Goal: Use online tool/utility: Utilize a website feature to perform a specific function

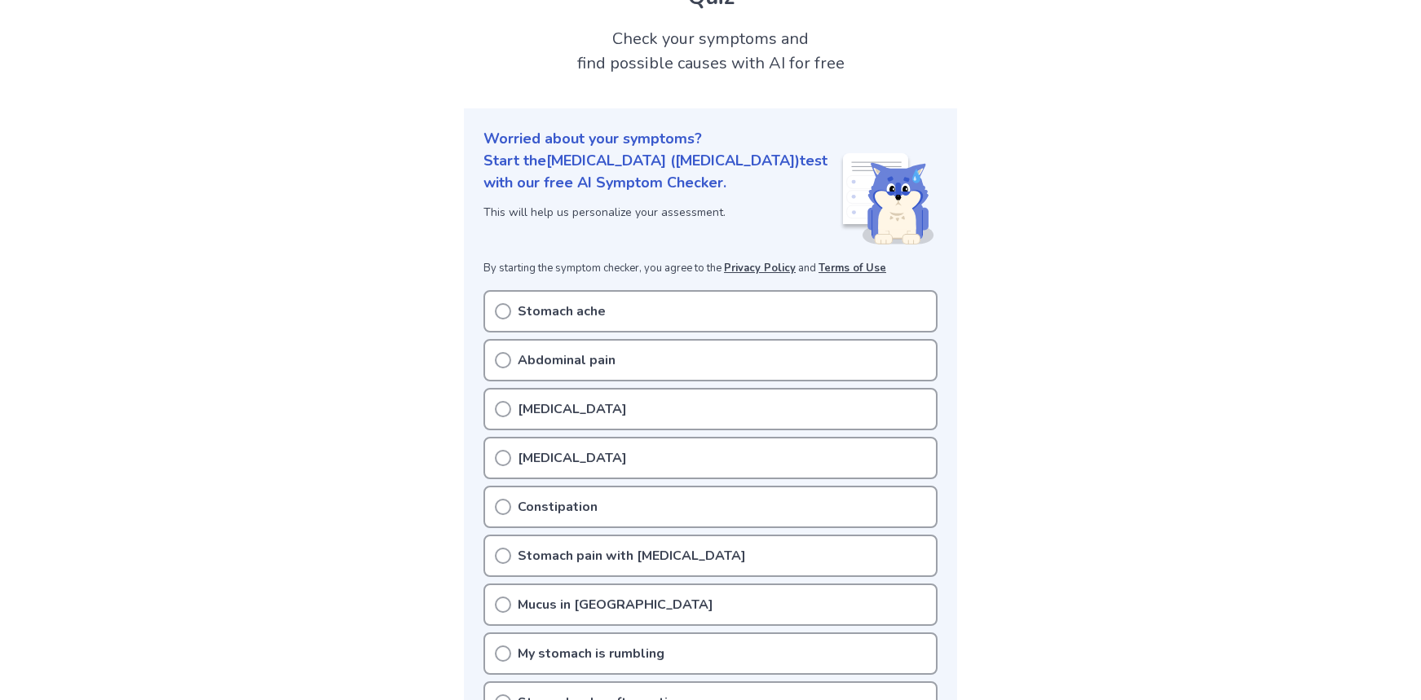
scroll to position [163, 0]
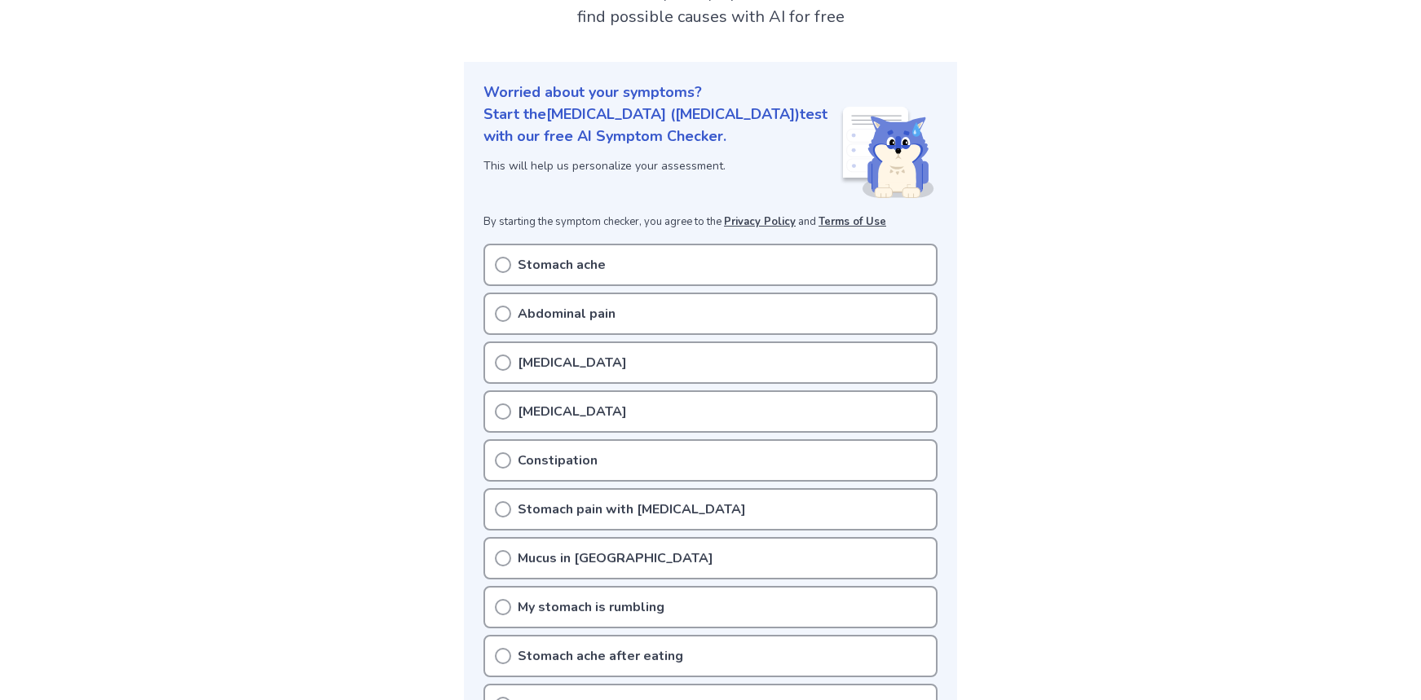
click at [506, 355] on icon at bounding box center [503, 363] width 16 height 16
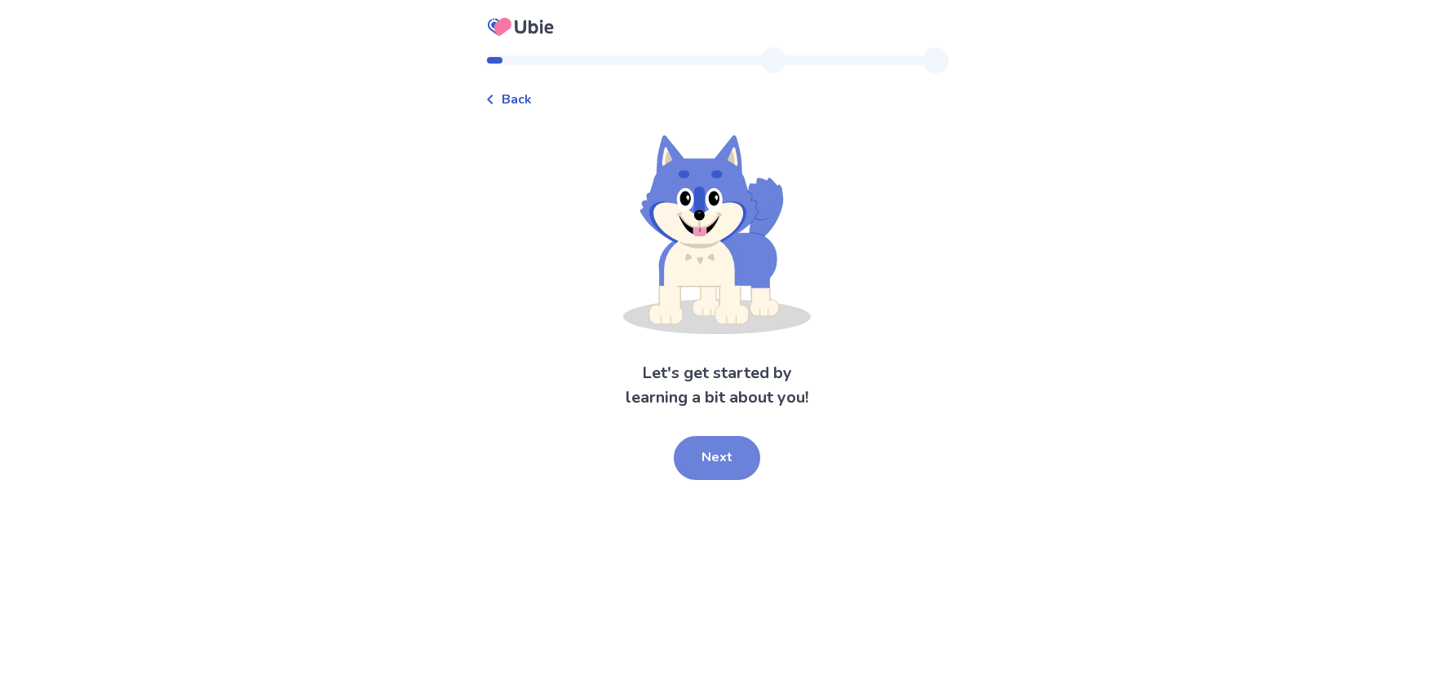
click at [718, 471] on button "Next" at bounding box center [717, 458] width 86 height 44
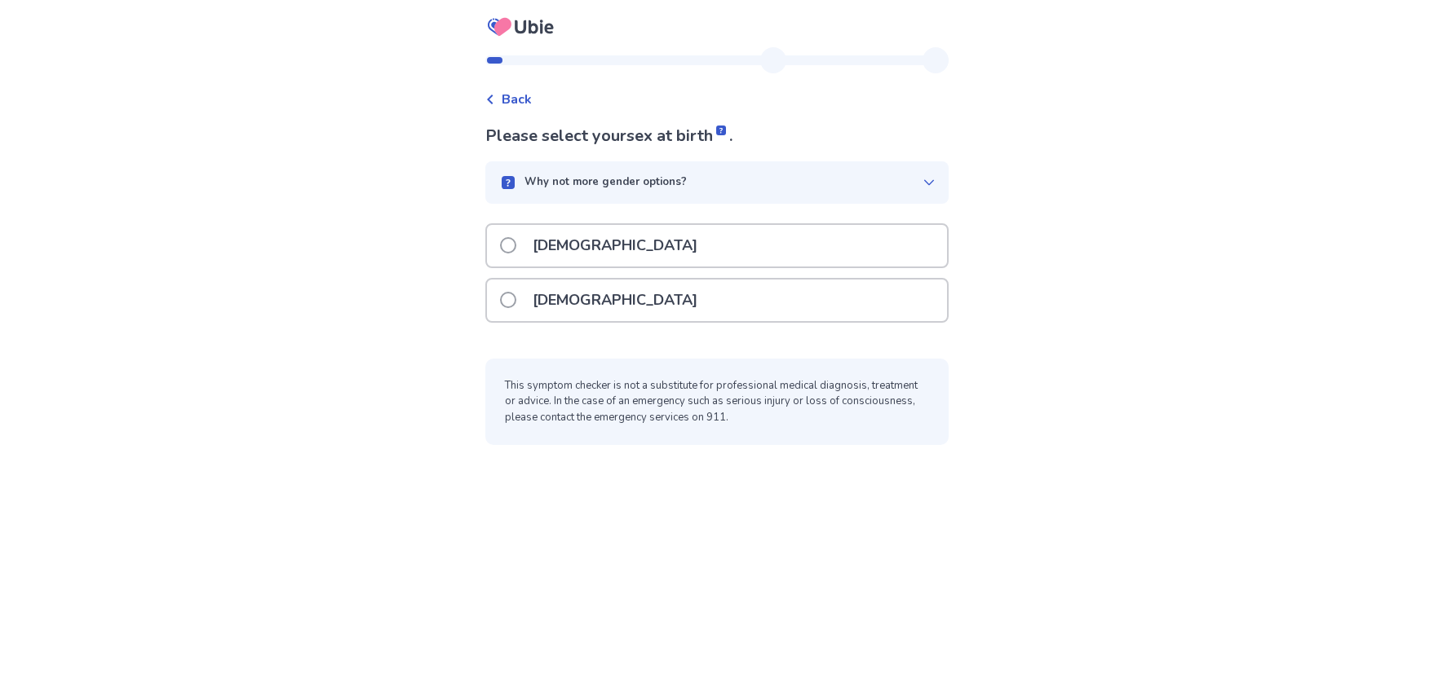
click at [516, 295] on span at bounding box center [508, 300] width 16 height 16
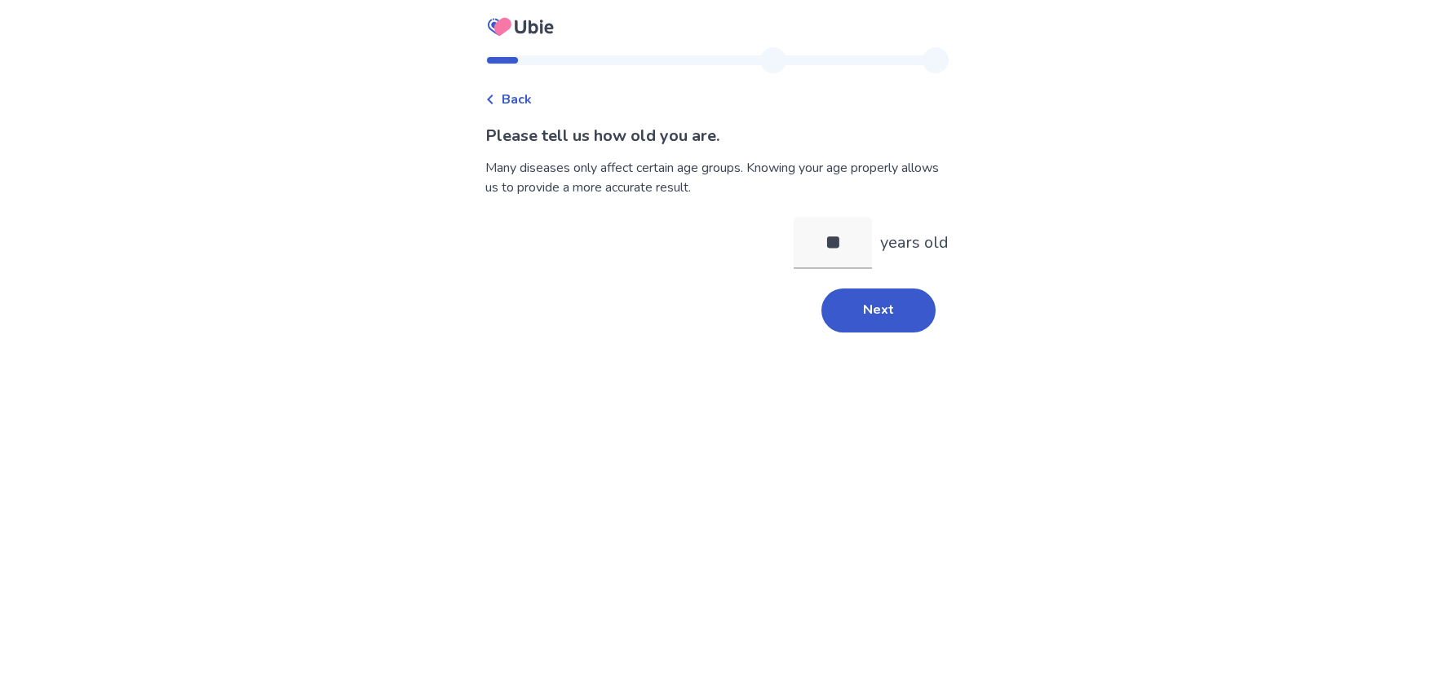
type input "**"
click at [902, 347] on div "Back Please tell us how old you are. Many diseases only affect certain age grou…" at bounding box center [717, 350] width 1434 height 700
click at [887, 325] on button "Next" at bounding box center [878, 311] width 114 height 44
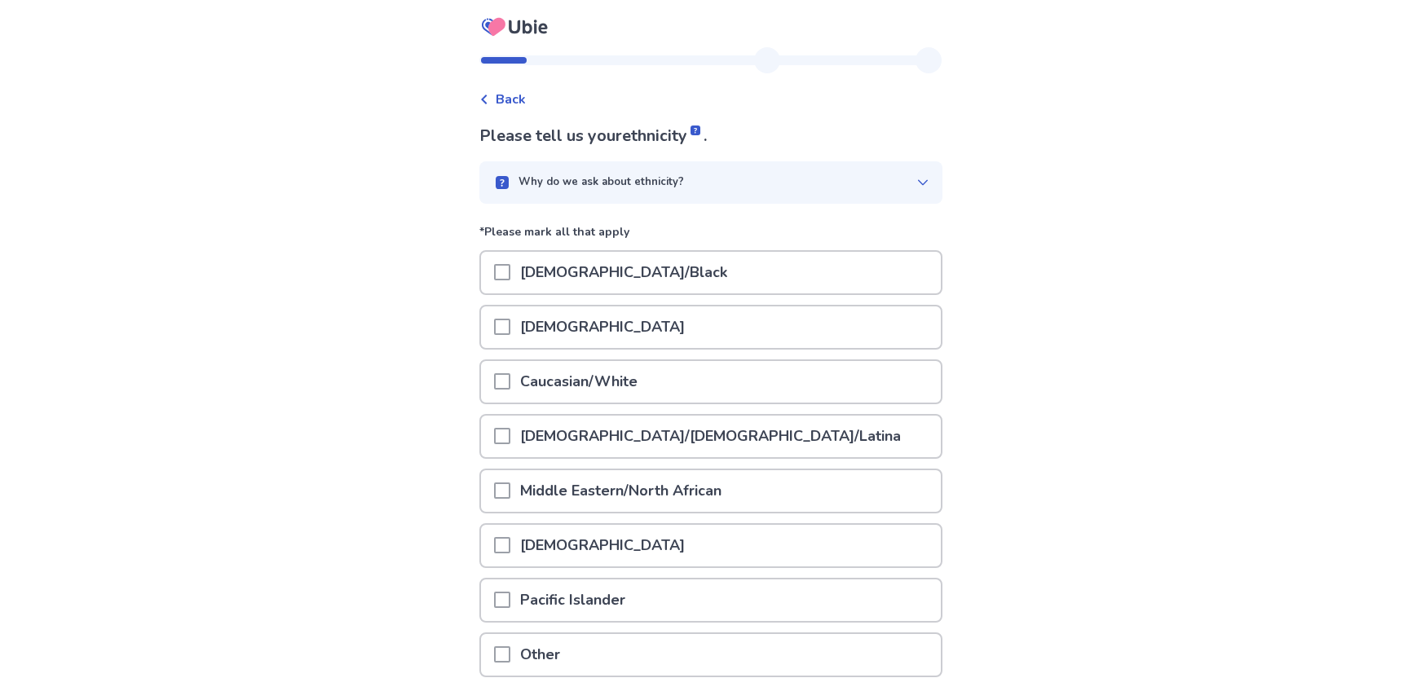
click at [522, 269] on p "[DEMOGRAPHIC_DATA]/Black" at bounding box center [623, 273] width 227 height 42
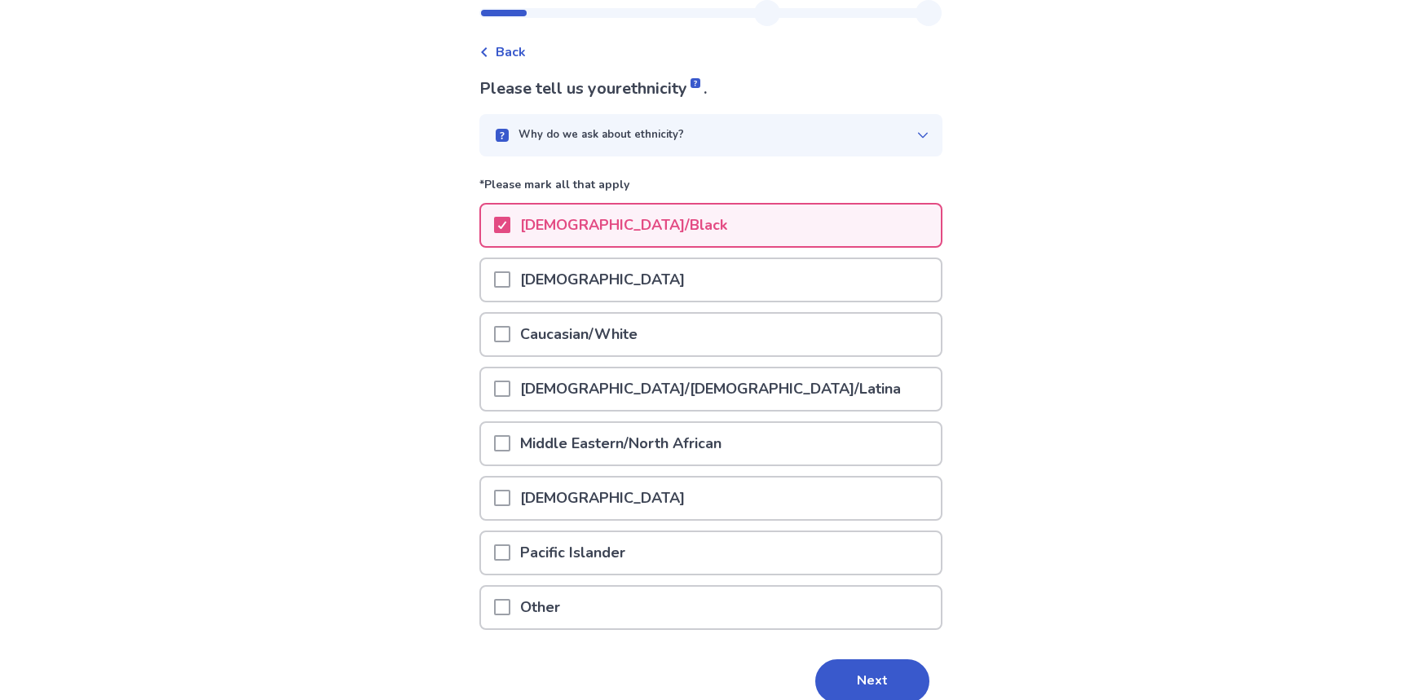
scroll to position [122, 0]
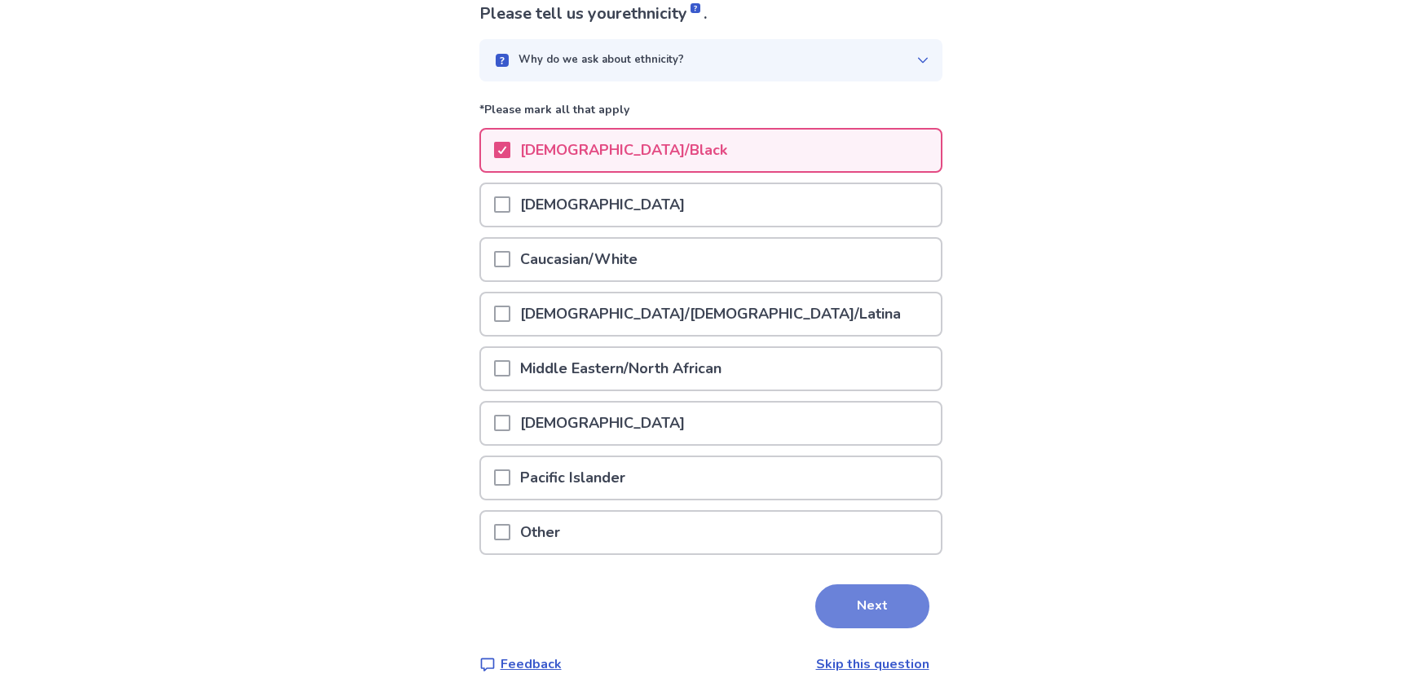
click at [865, 612] on button "Next" at bounding box center [872, 607] width 114 height 44
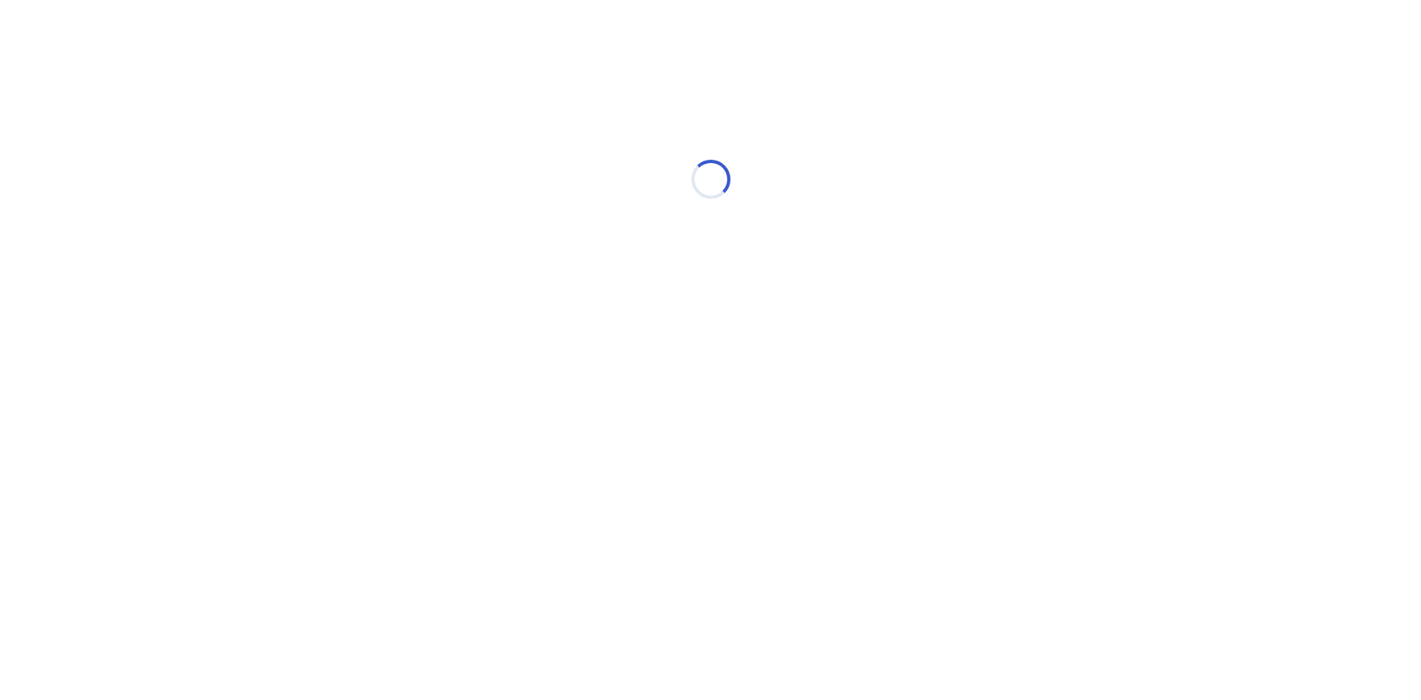
scroll to position [0, 0]
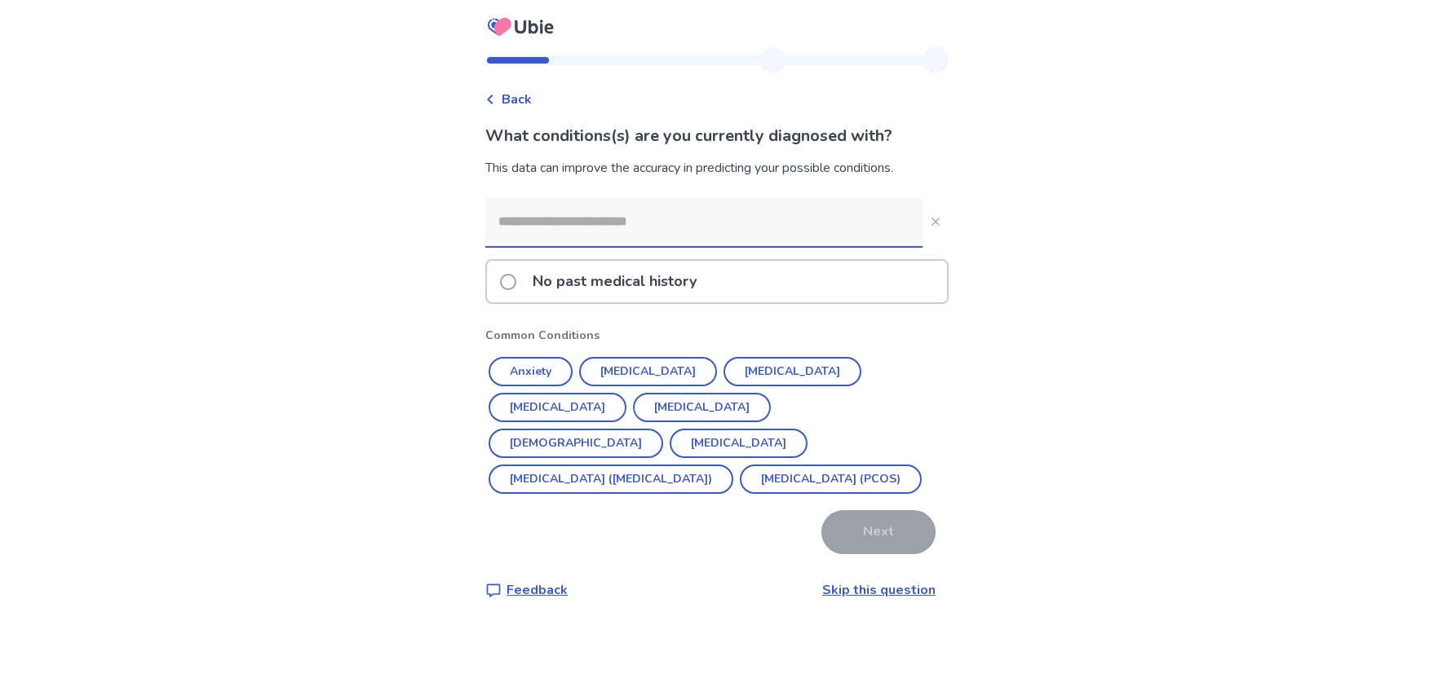
click at [857, 593] on link "Skip this question" at bounding box center [878, 590] width 113 height 18
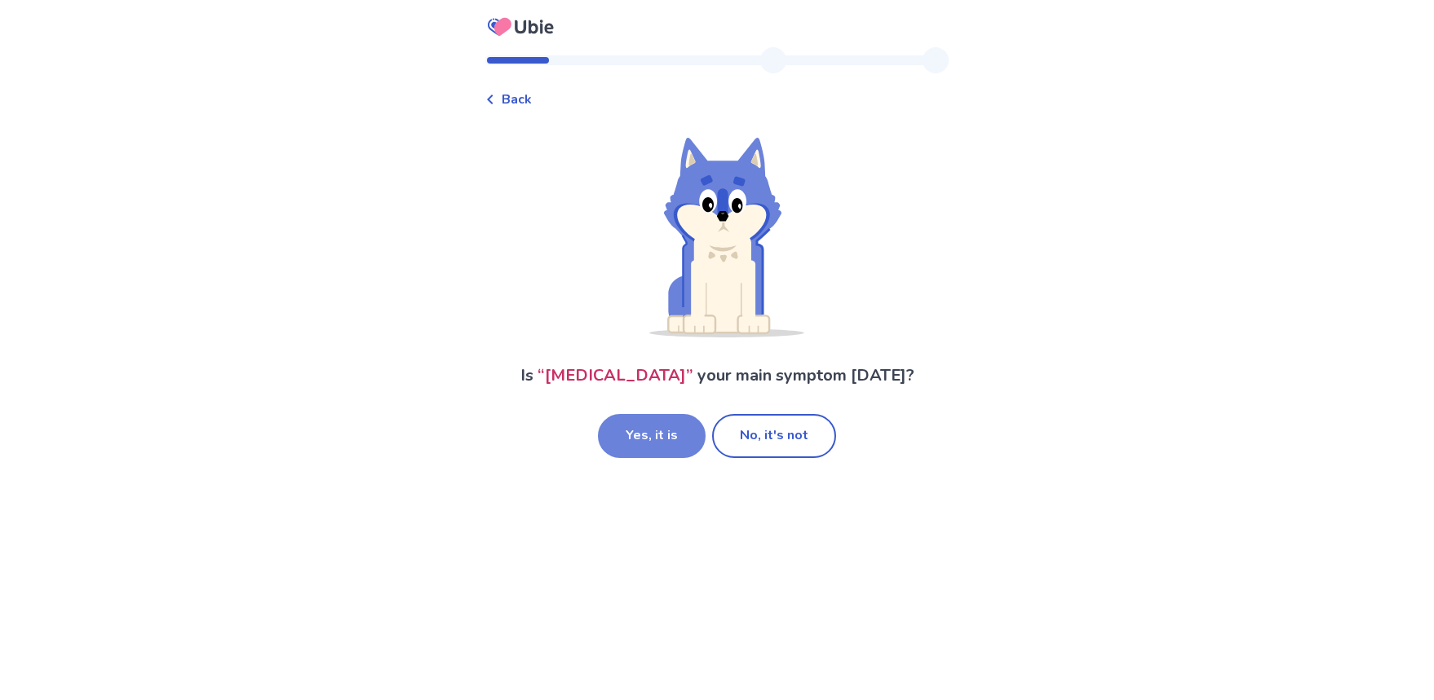
click at [671, 444] on button "Yes, it is" at bounding box center [652, 436] width 108 height 44
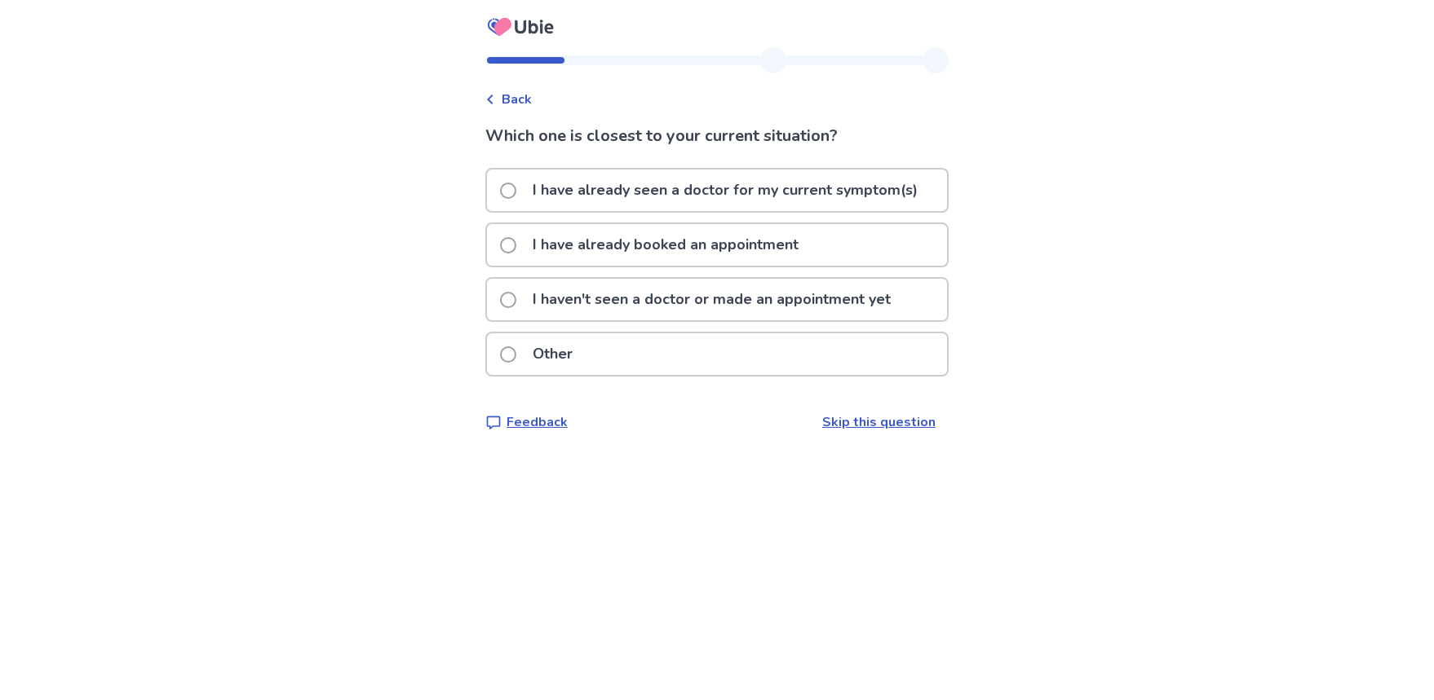
click at [516, 302] on span at bounding box center [508, 300] width 16 height 16
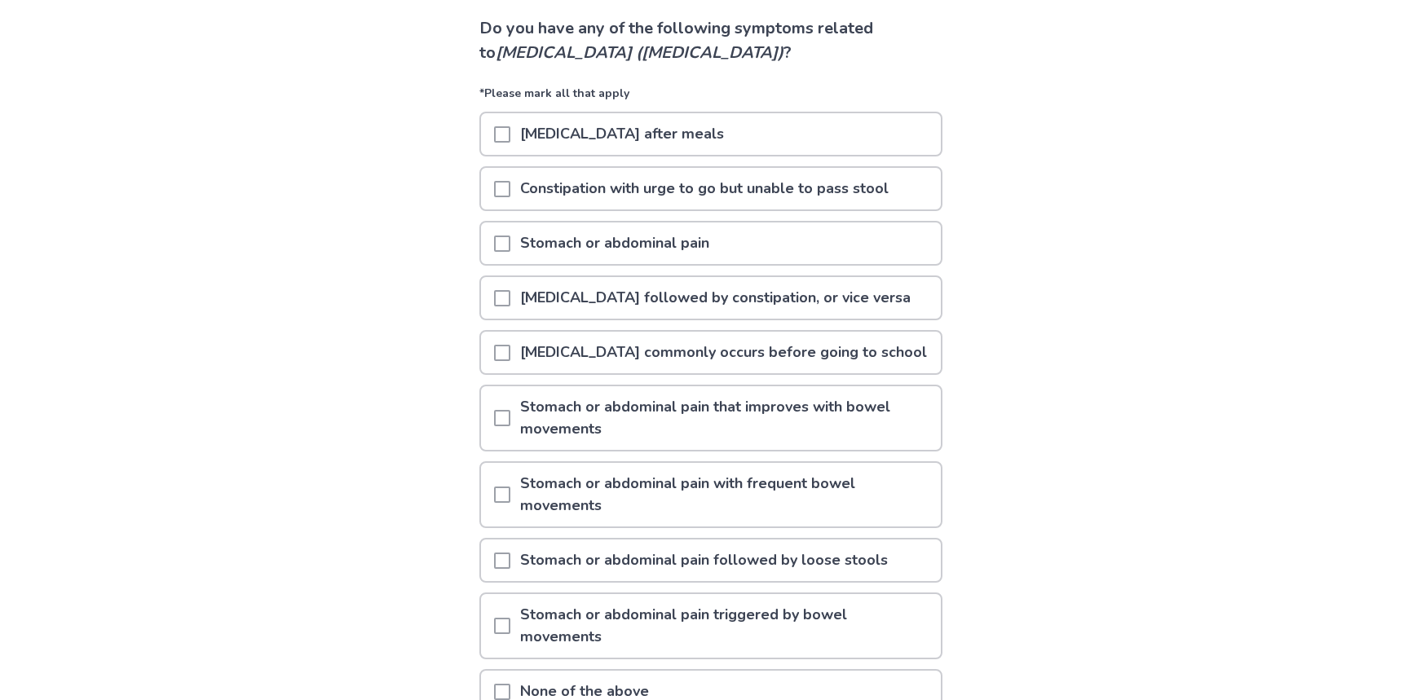
scroll to position [82, 0]
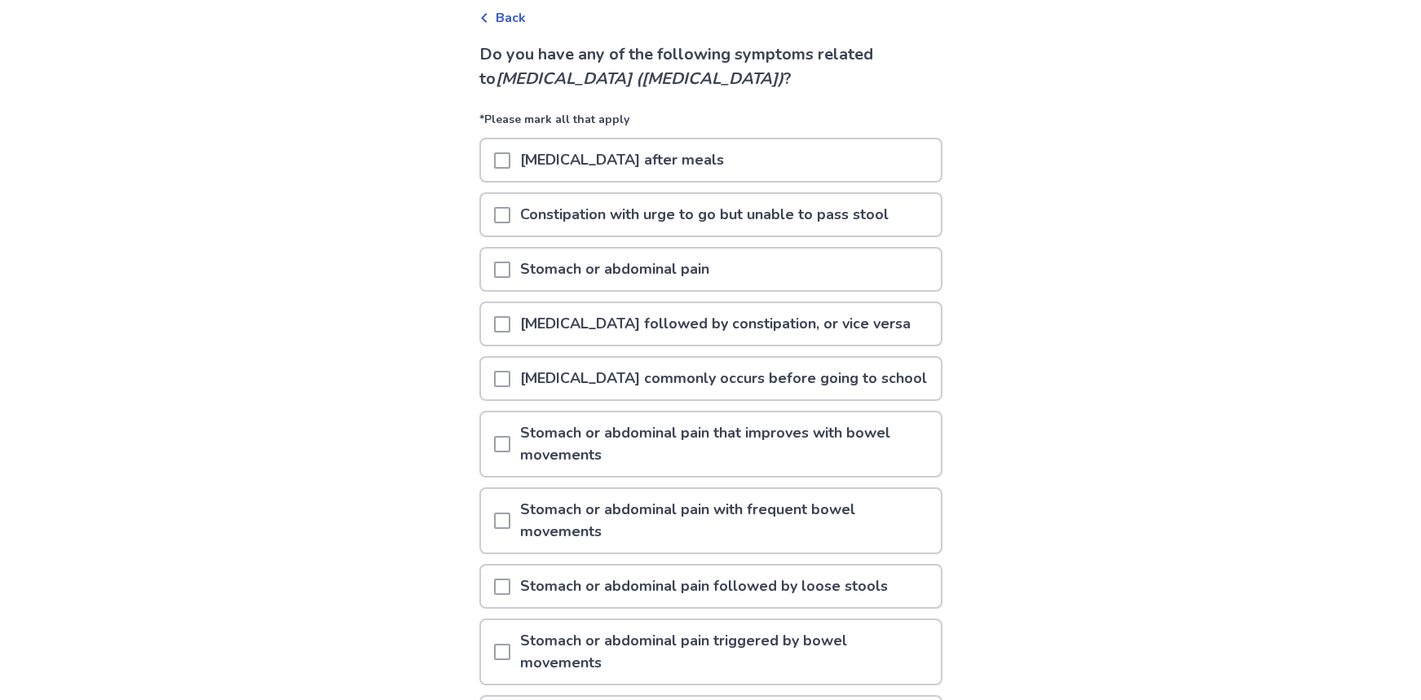
click at [509, 161] on span at bounding box center [502, 160] width 16 height 16
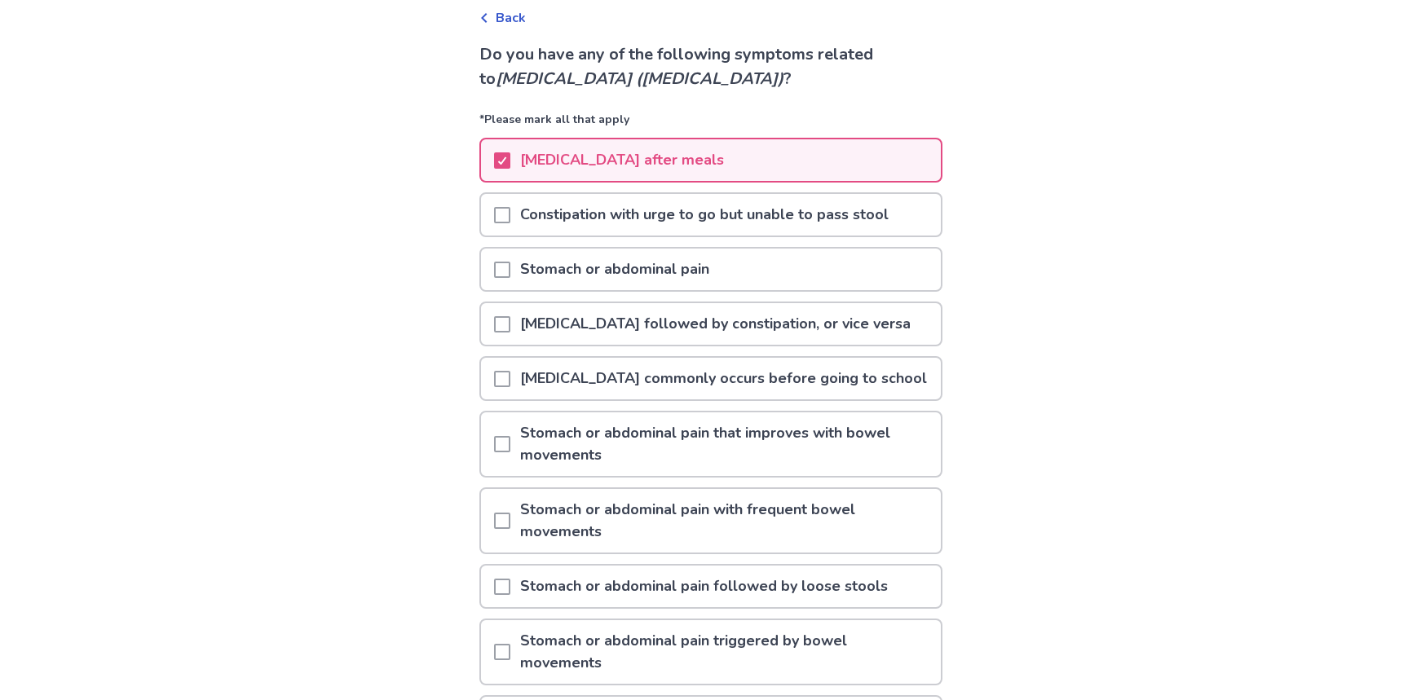
click at [506, 210] on span at bounding box center [502, 215] width 16 height 16
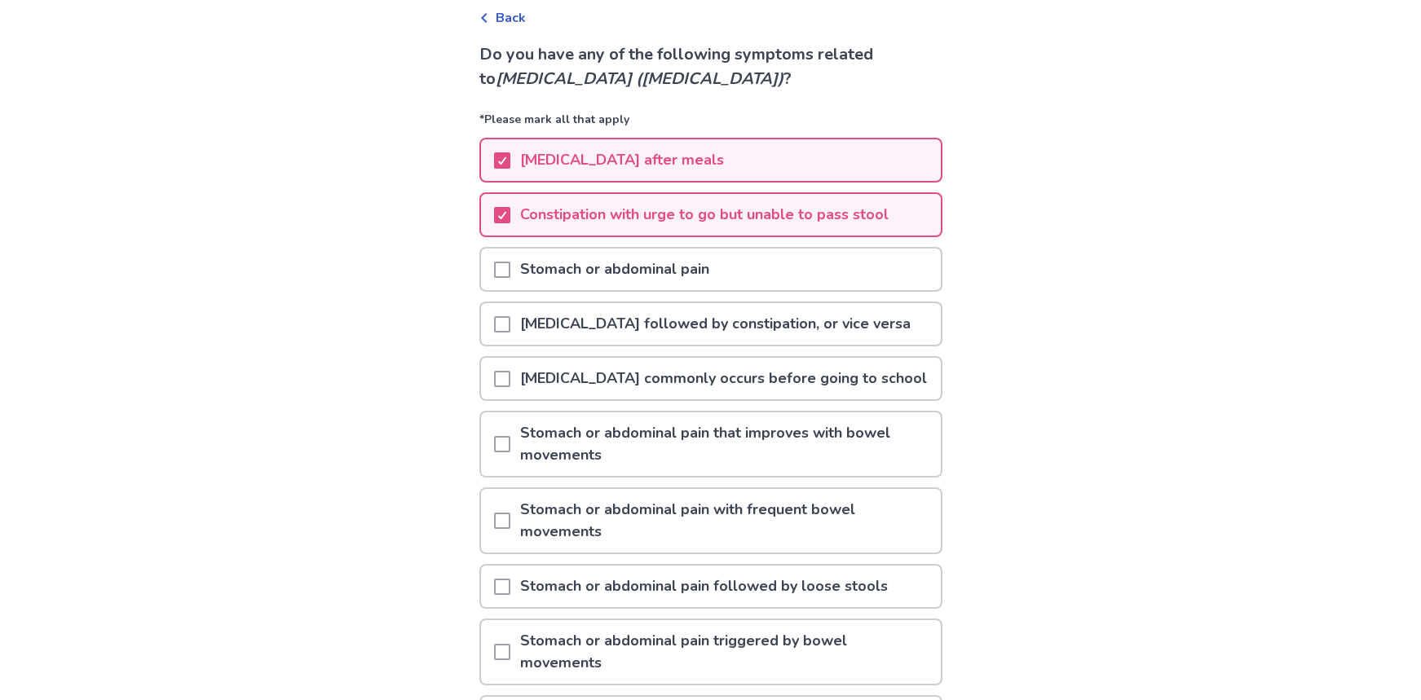
scroll to position [163, 0]
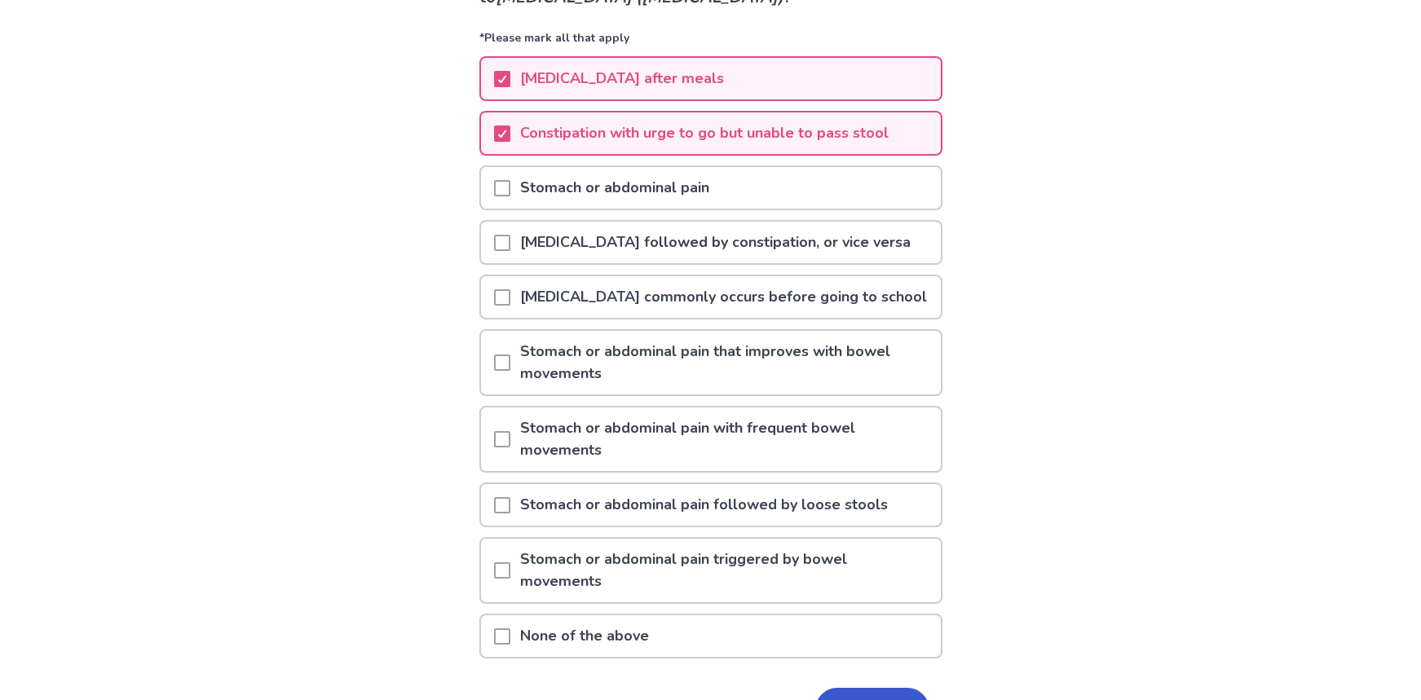
click at [507, 240] on span at bounding box center [502, 243] width 16 height 16
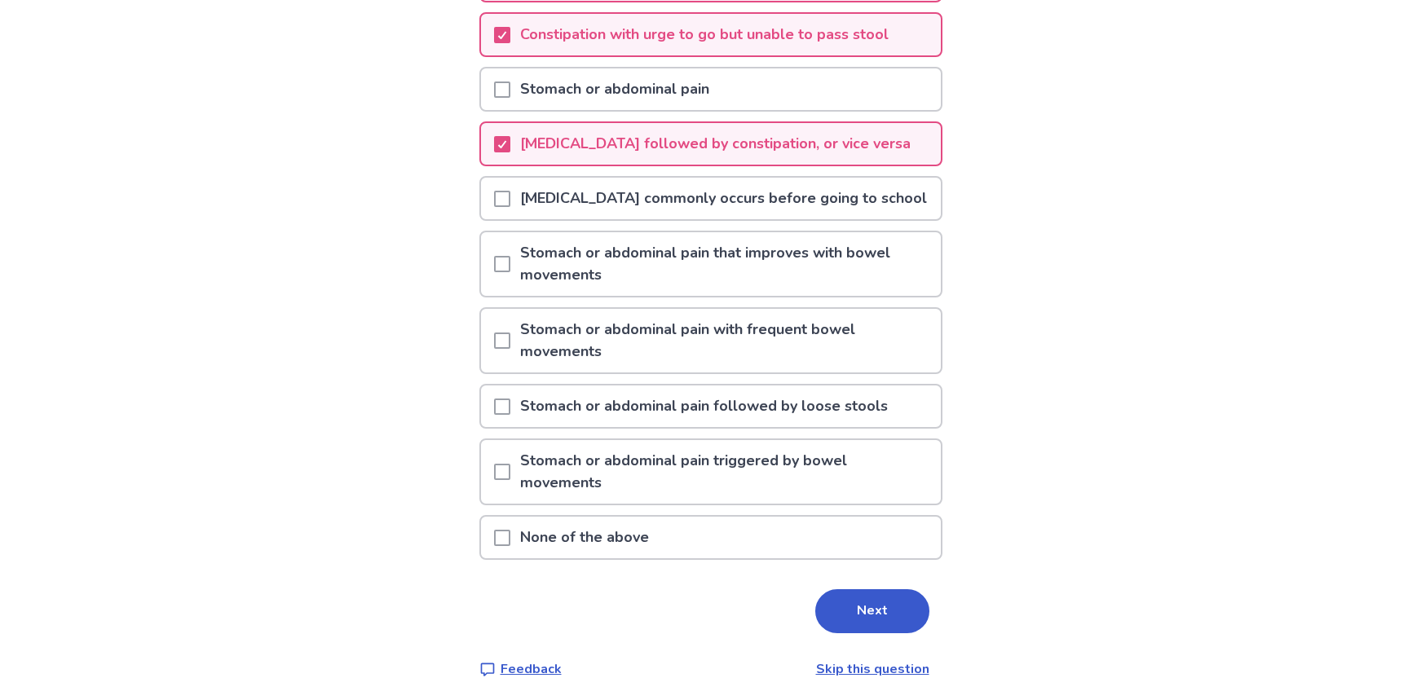
scroll to position [267, 0]
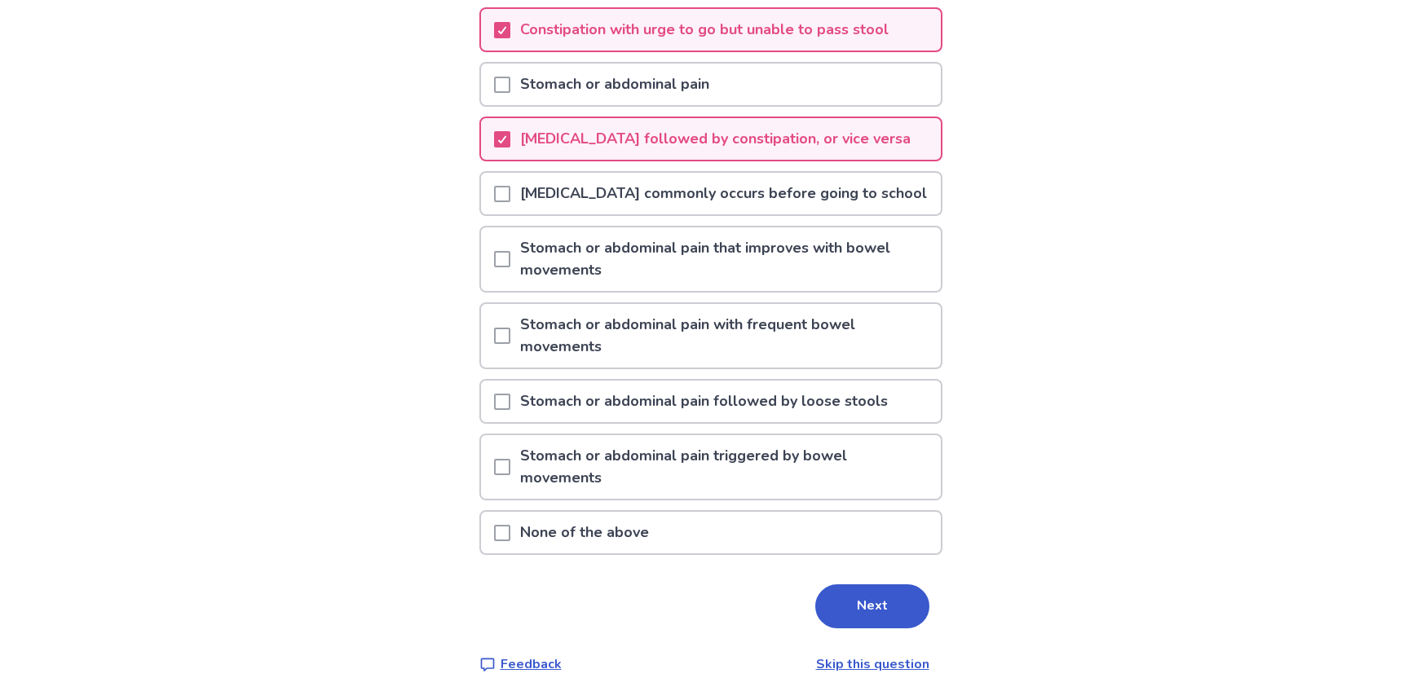
drag, startPoint x: 787, startPoint y: 479, endPoint x: 806, endPoint y: 500, distance: 28.3
click at [788, 479] on p "Stomach or abdominal pain triggered by bowel movements" at bounding box center [725, 467] width 431 height 64
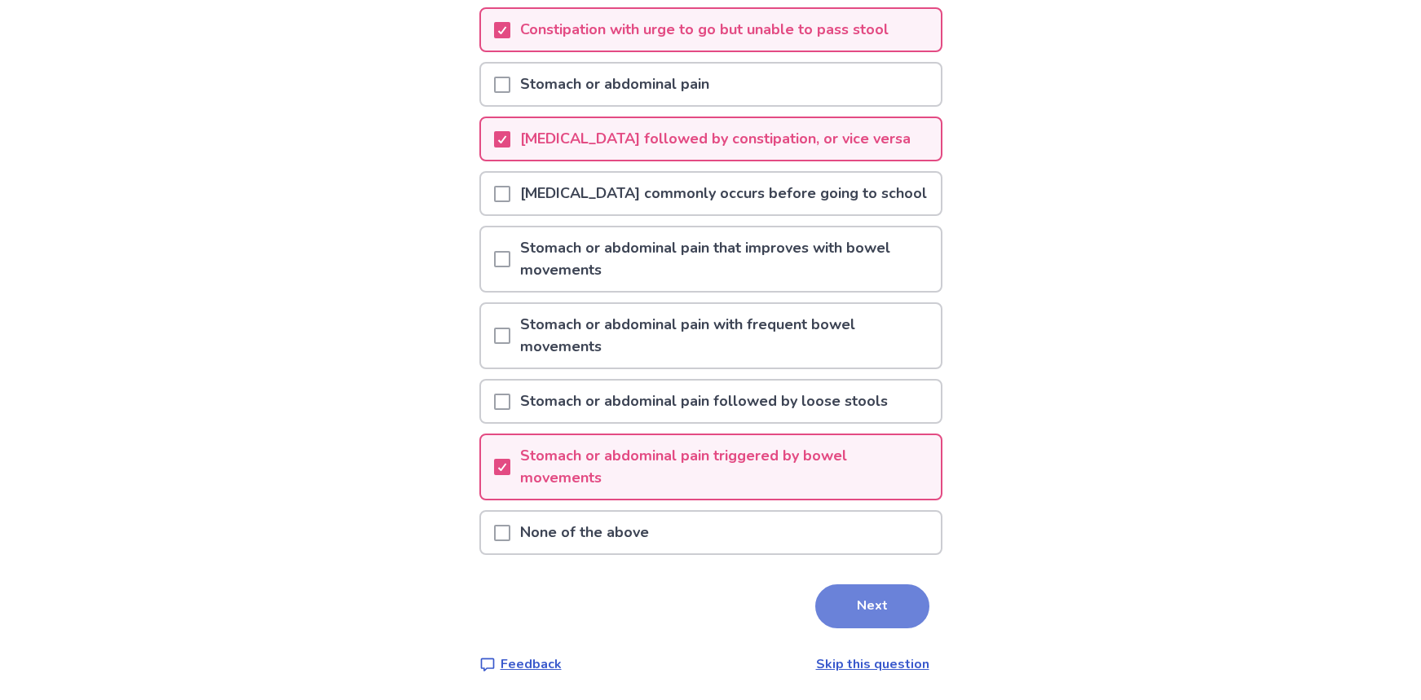
click at [871, 610] on button "Next" at bounding box center [872, 607] width 114 height 44
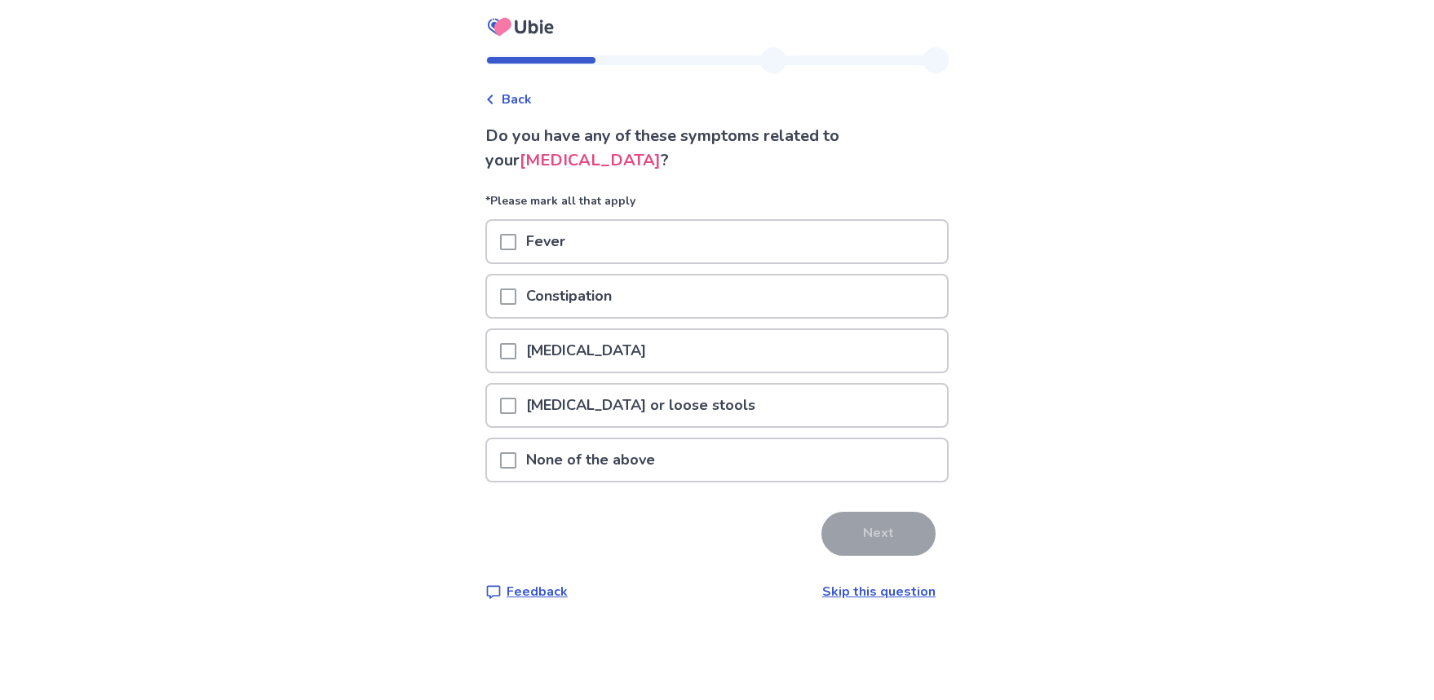
click at [516, 298] on span at bounding box center [508, 297] width 16 height 16
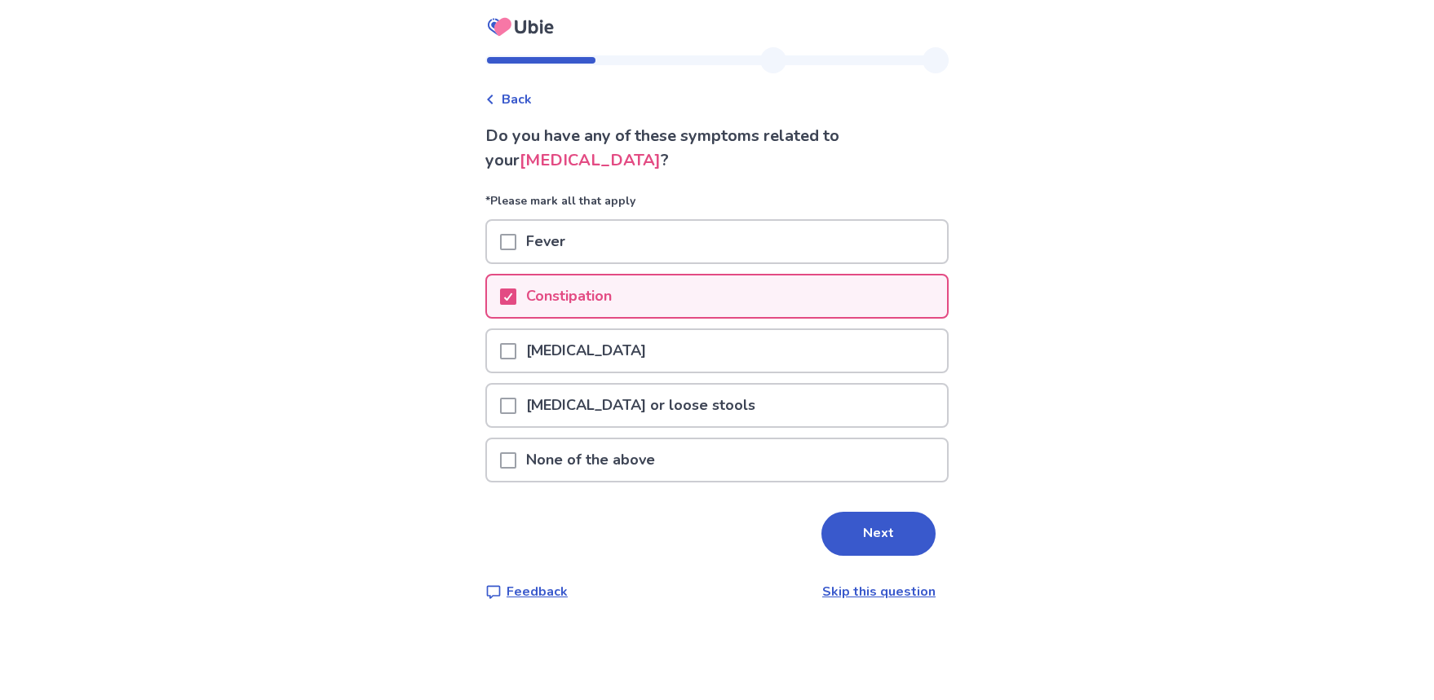
click at [515, 350] on span at bounding box center [508, 351] width 16 height 16
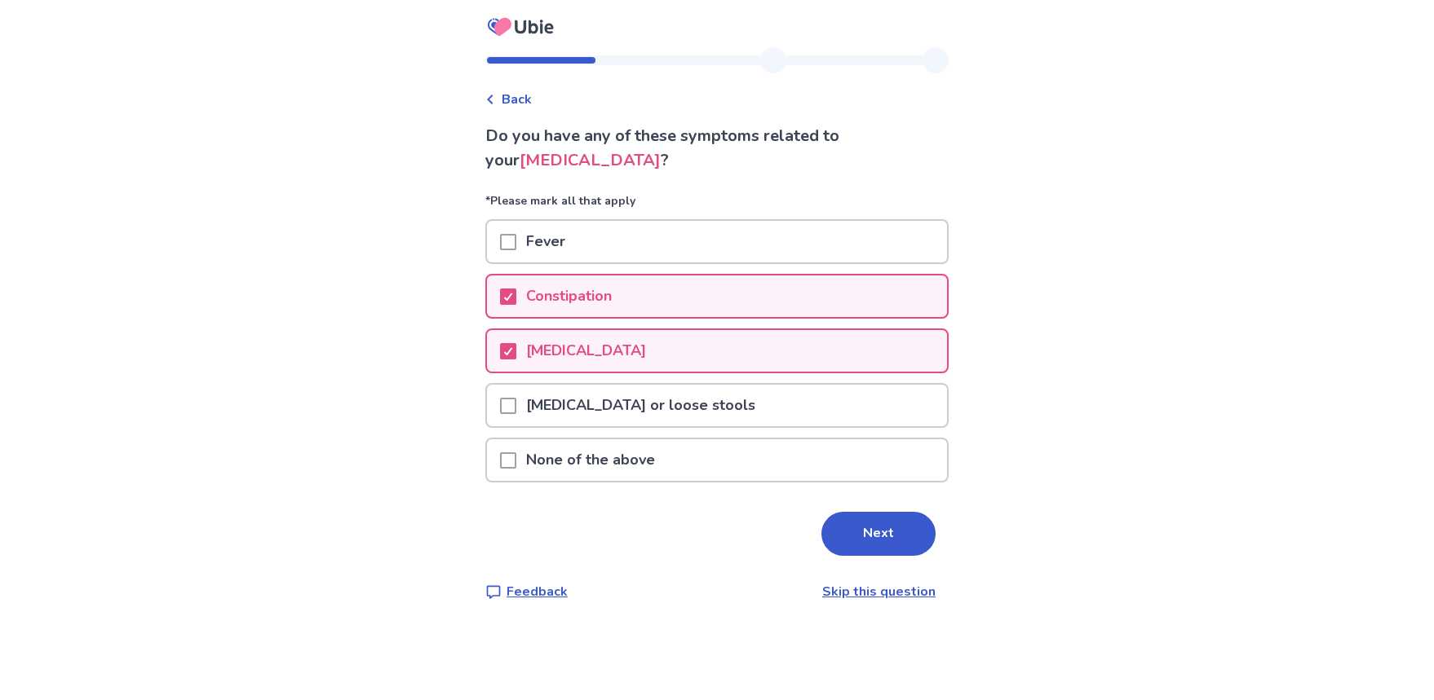
click at [531, 430] on div "[MEDICAL_DATA] or loose stools" at bounding box center [716, 410] width 463 height 55
click at [512, 412] on span at bounding box center [508, 406] width 16 height 16
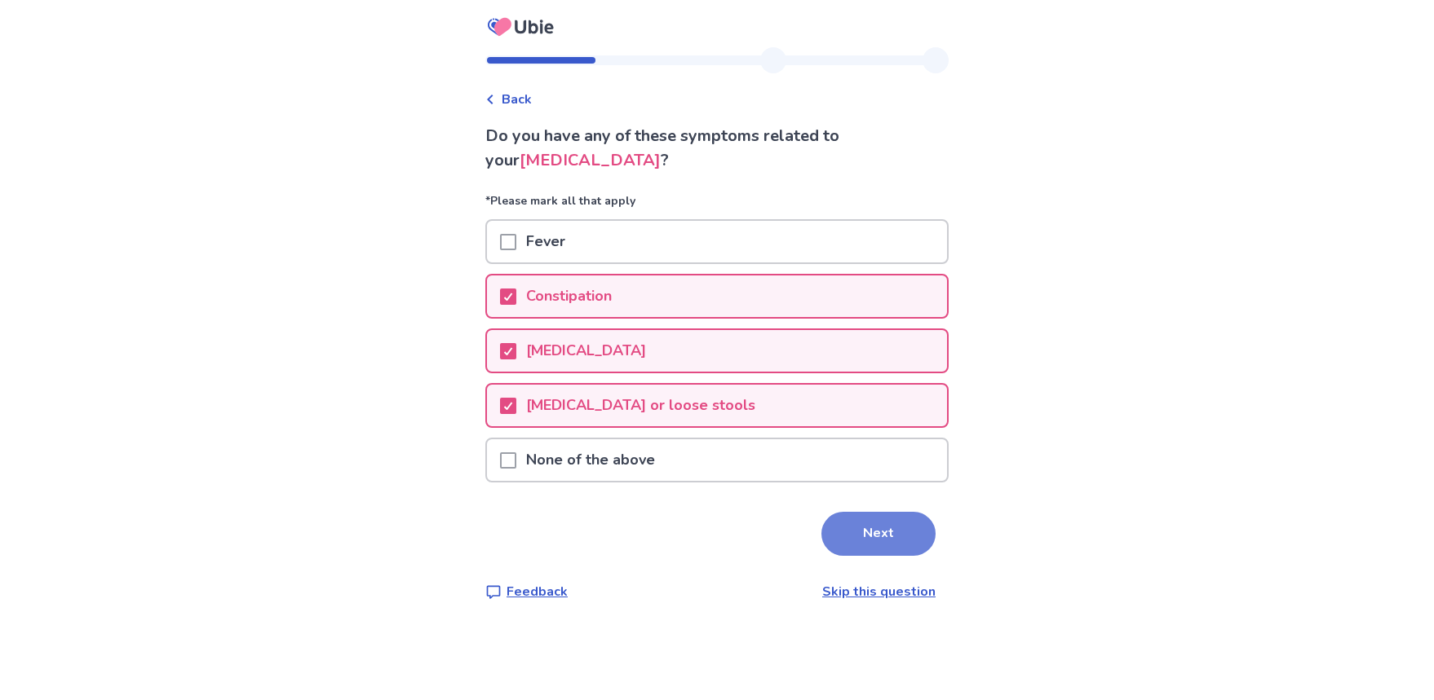
click at [901, 525] on button "Next" at bounding box center [878, 534] width 114 height 44
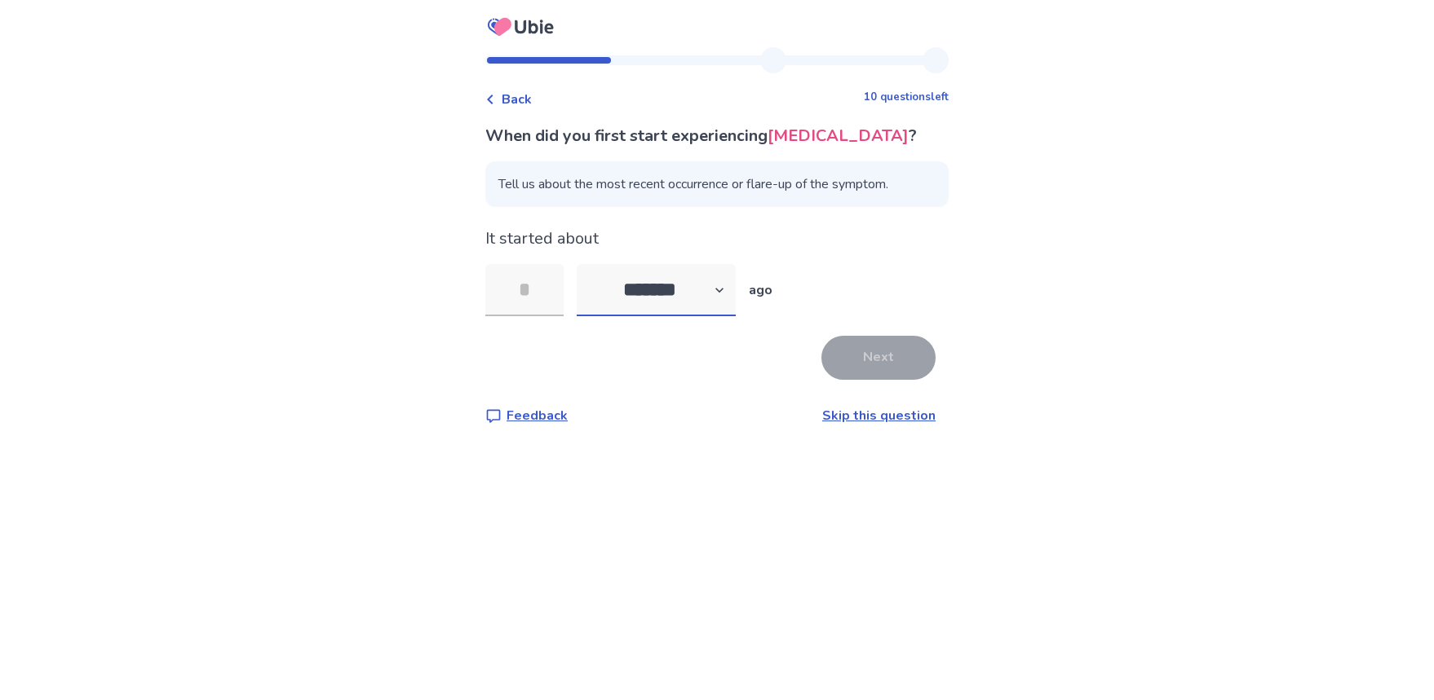
click at [687, 292] on select "******* ****** ******* ******** *******" at bounding box center [656, 290] width 159 height 52
select select "*"
click at [586, 264] on select "******* ****** ******* ******** *******" at bounding box center [656, 290] width 159 height 52
drag, startPoint x: 555, startPoint y: 292, endPoint x: 487, endPoint y: 293, distance: 67.7
click at [488, 293] on div "Back 10 questions left When did you first start experiencing [MEDICAL_DATA] ? T…" at bounding box center [716, 249] width 489 height 404
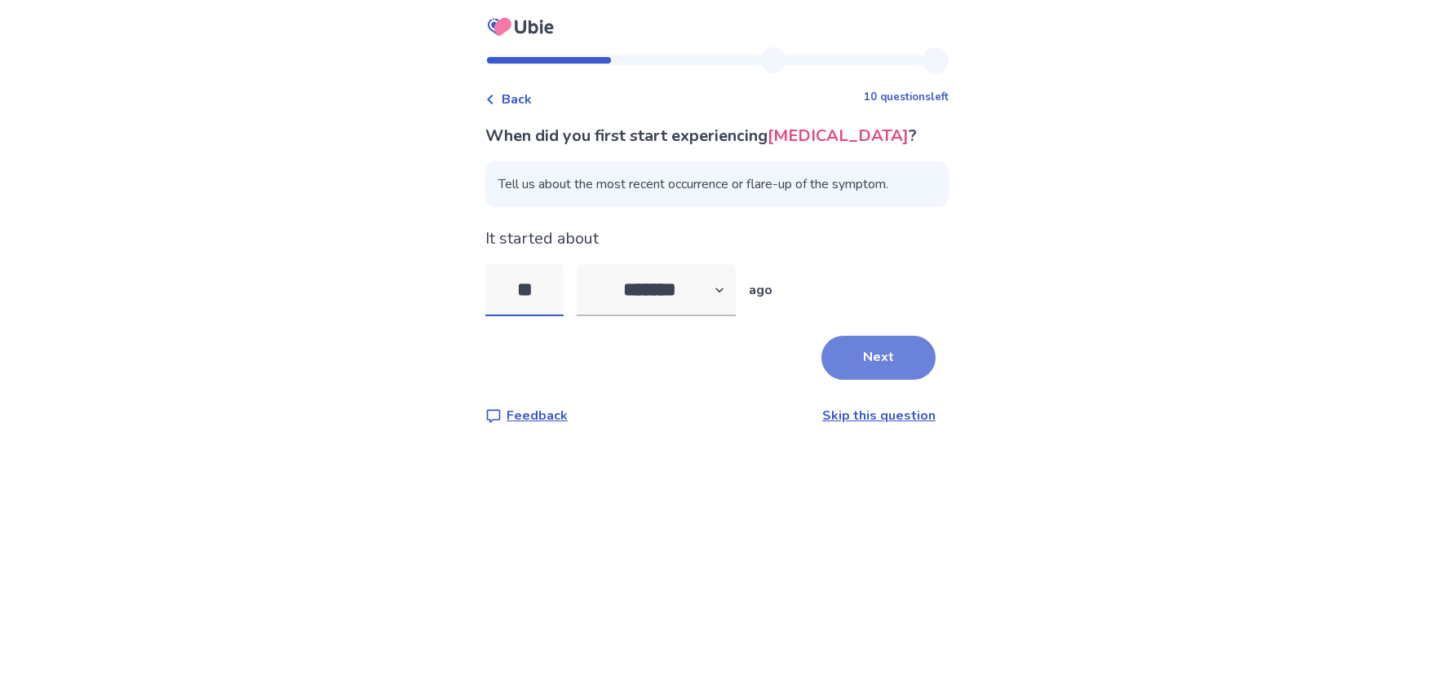
type input "**"
click at [869, 360] on button "Next" at bounding box center [878, 358] width 114 height 44
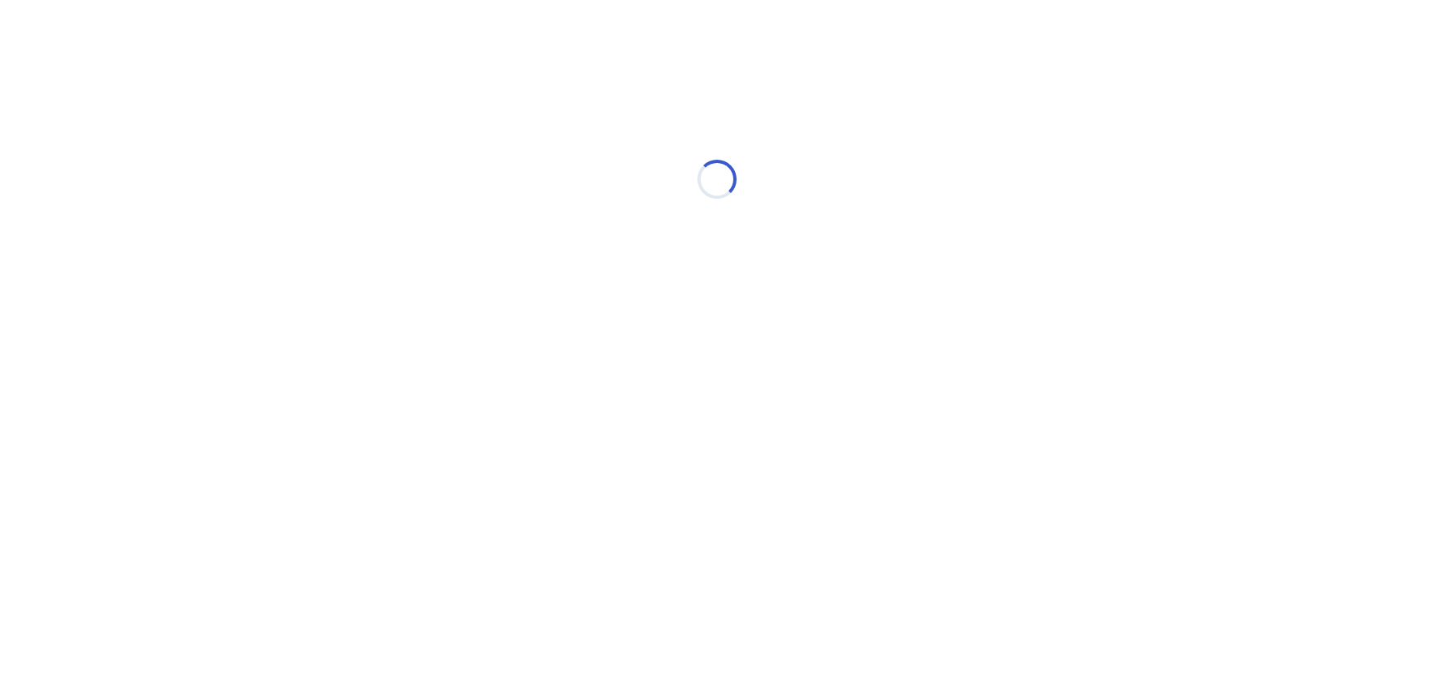
select select "*"
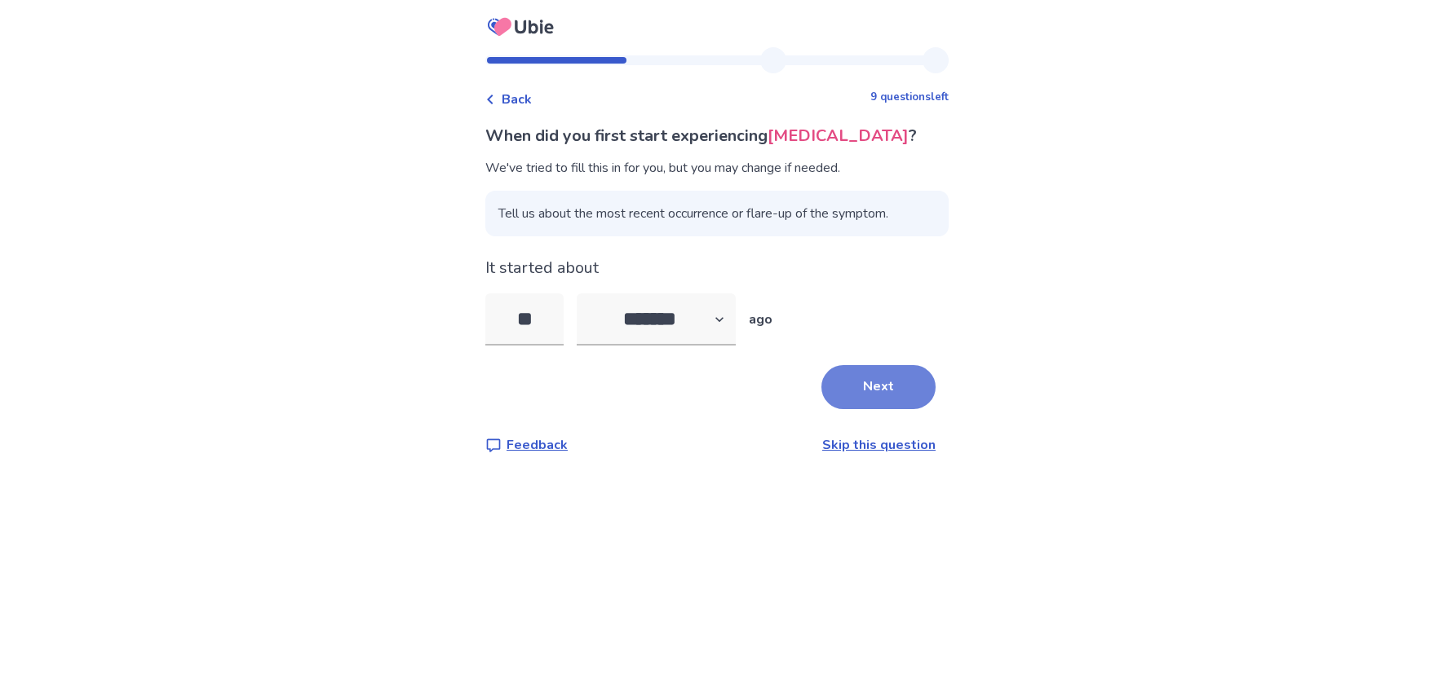
click at [853, 389] on button "Next" at bounding box center [878, 387] width 114 height 44
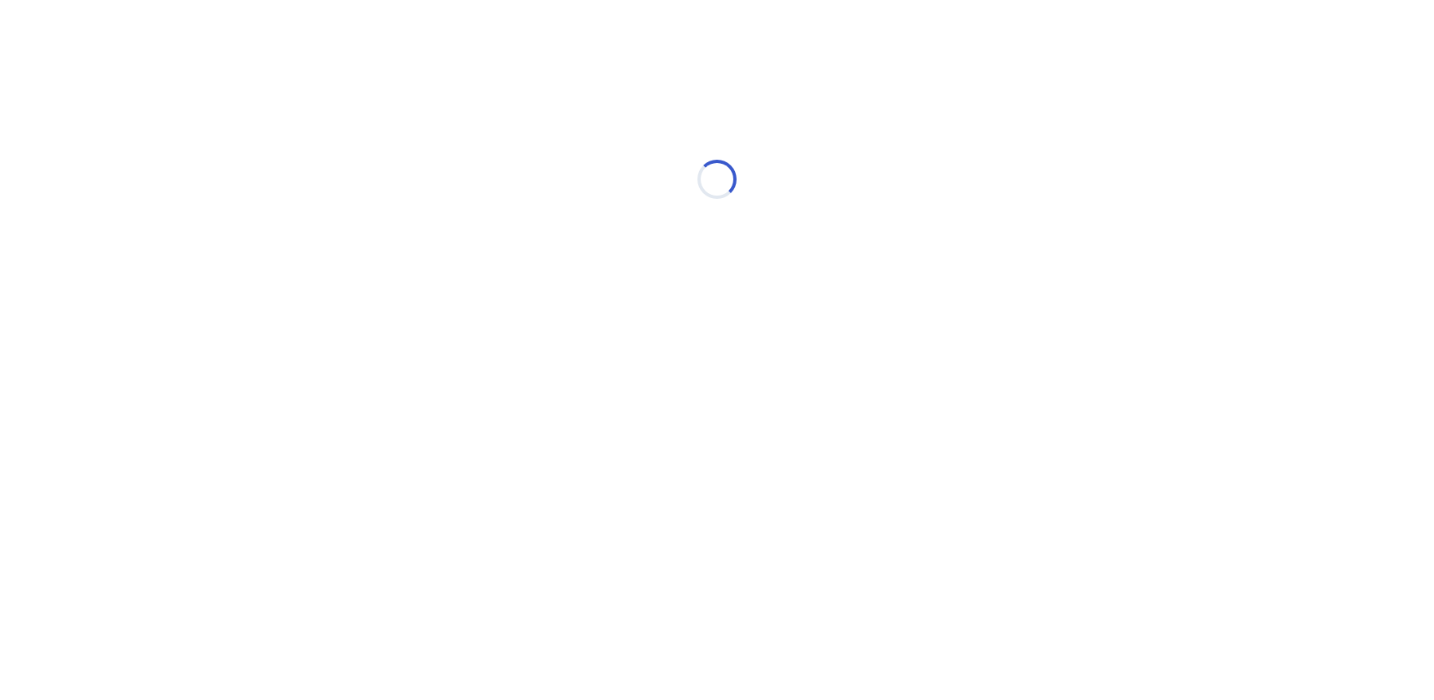
select select "*"
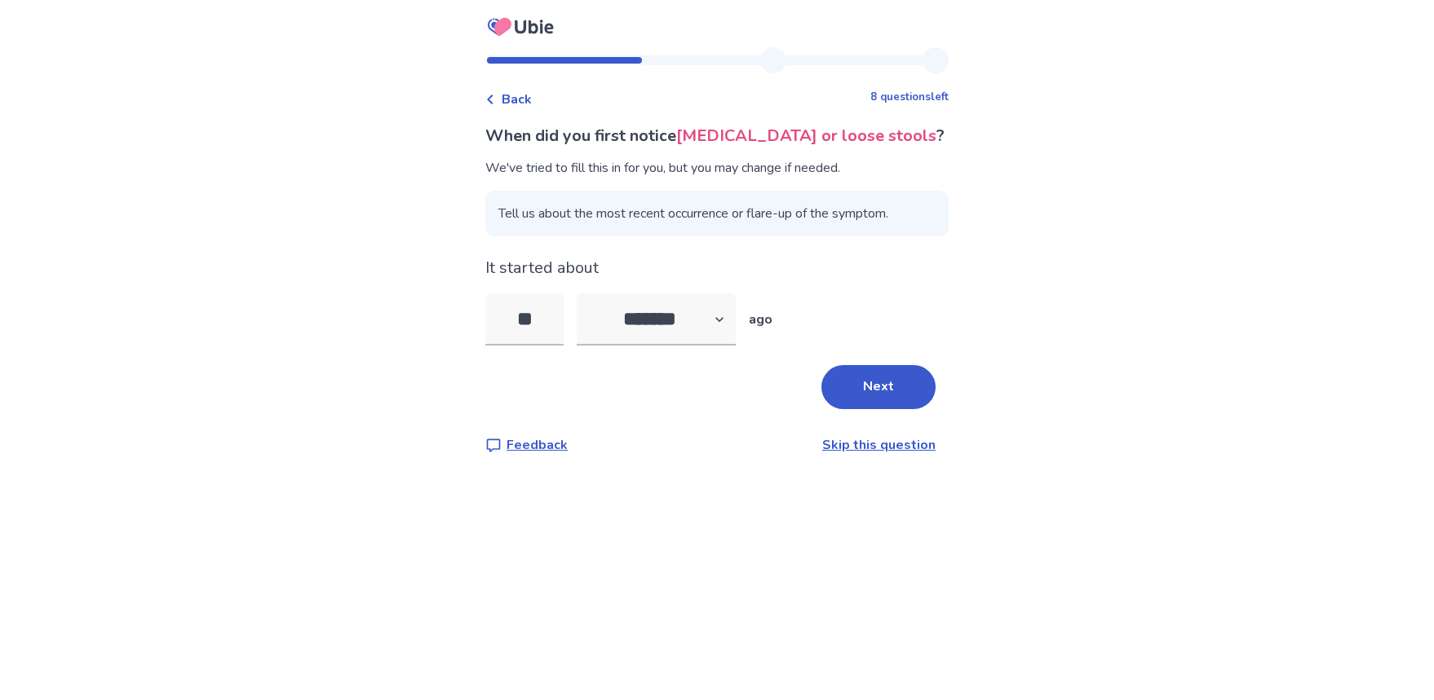
click at [873, 391] on button "Next" at bounding box center [878, 387] width 114 height 44
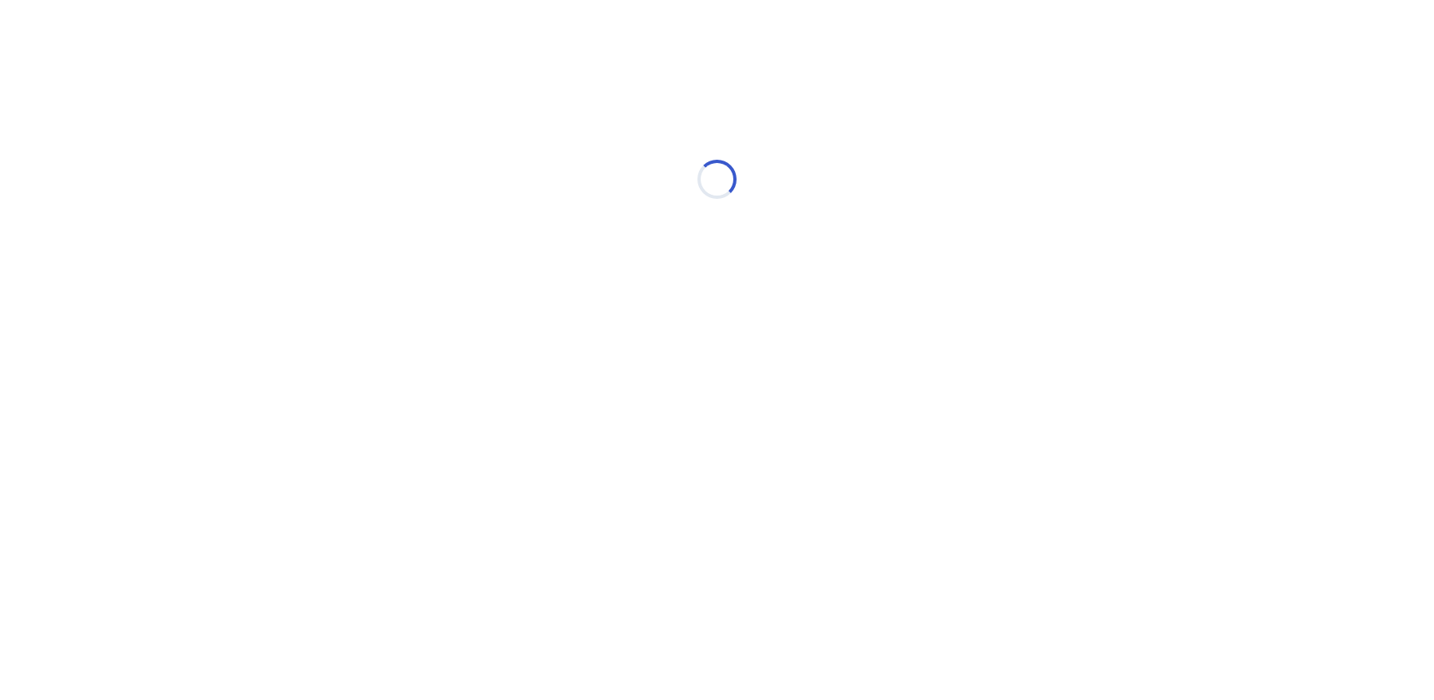
select select "*"
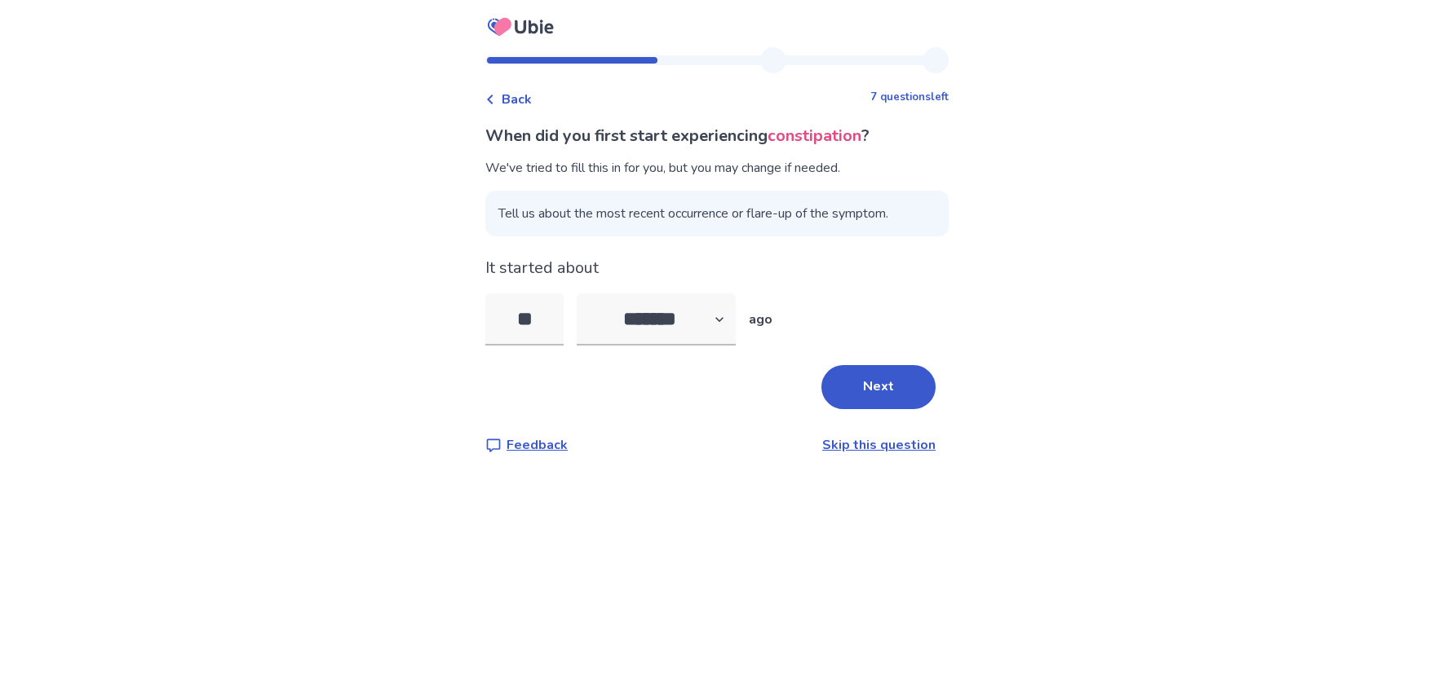
click at [874, 391] on button "Next" at bounding box center [878, 387] width 114 height 44
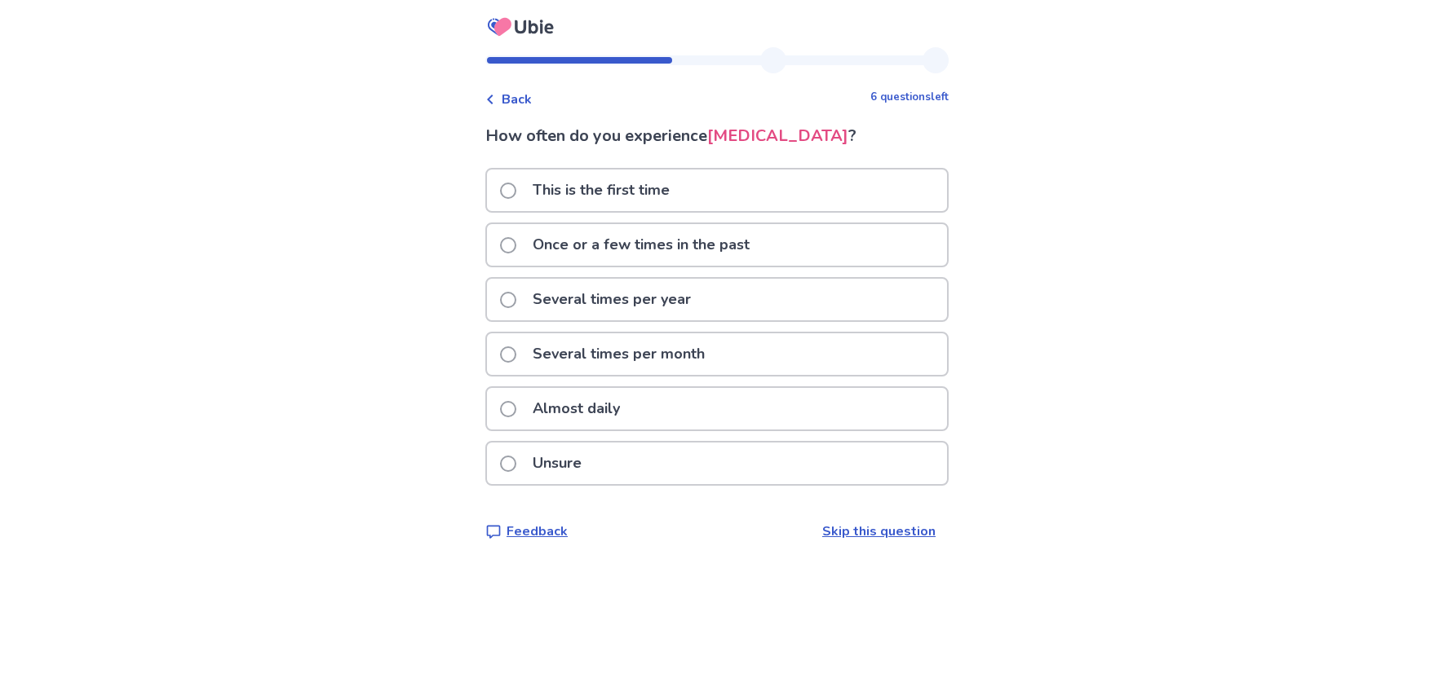
click at [874, 391] on div "Almost daily" at bounding box center [717, 409] width 460 height 42
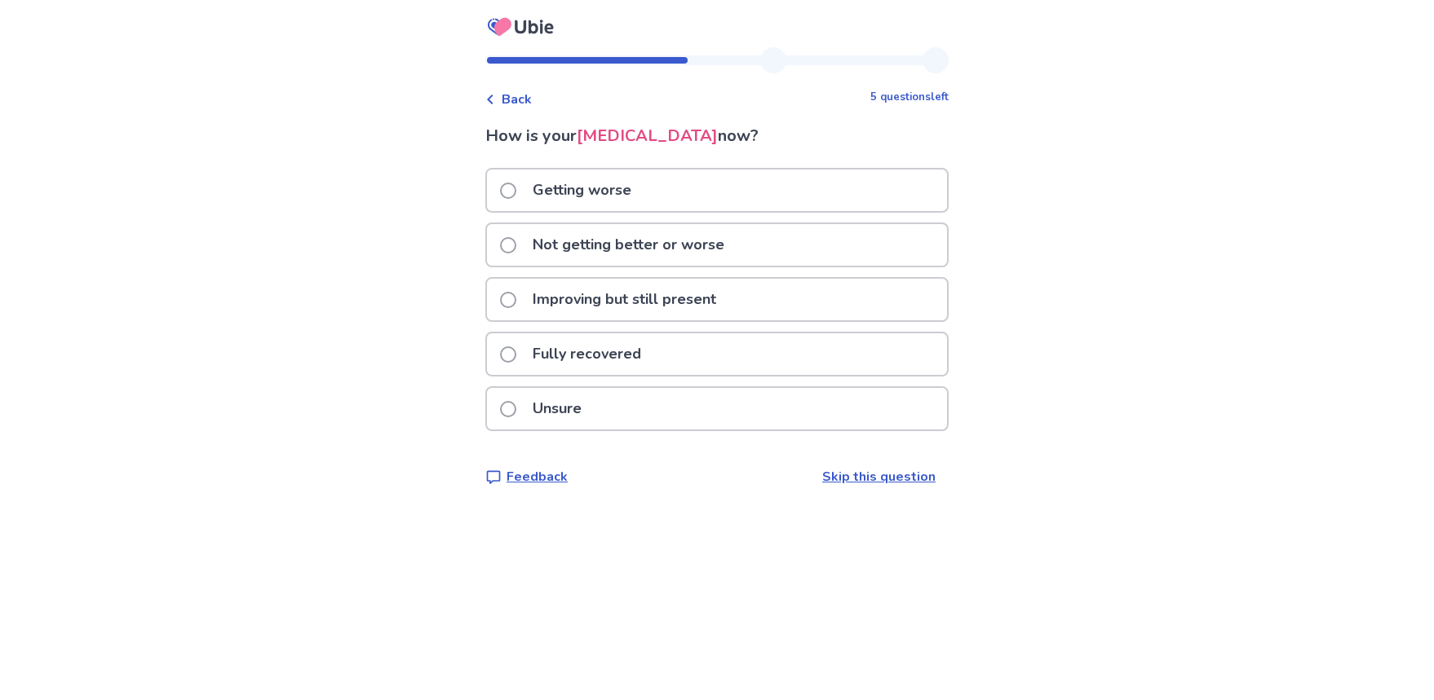
click at [506, 99] on div "Back" at bounding box center [508, 100] width 46 height 20
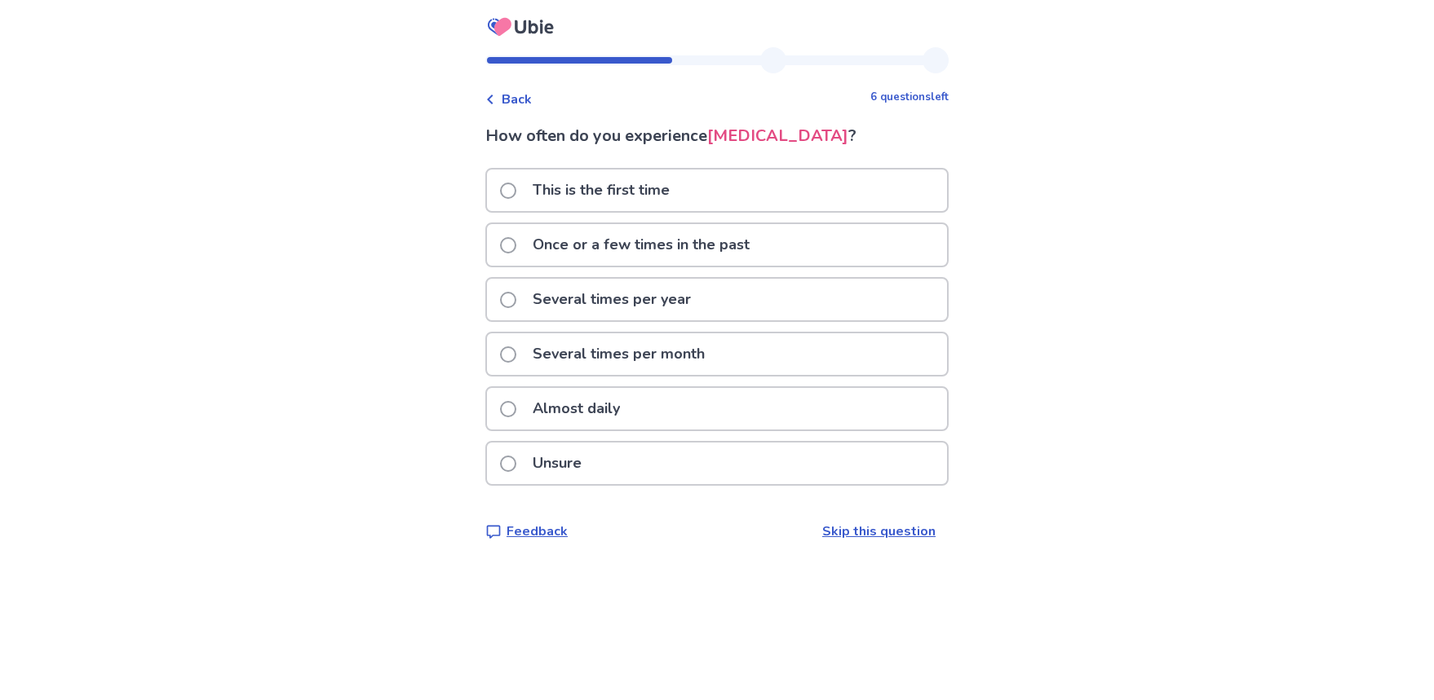
click at [516, 408] on span at bounding box center [508, 409] width 16 height 16
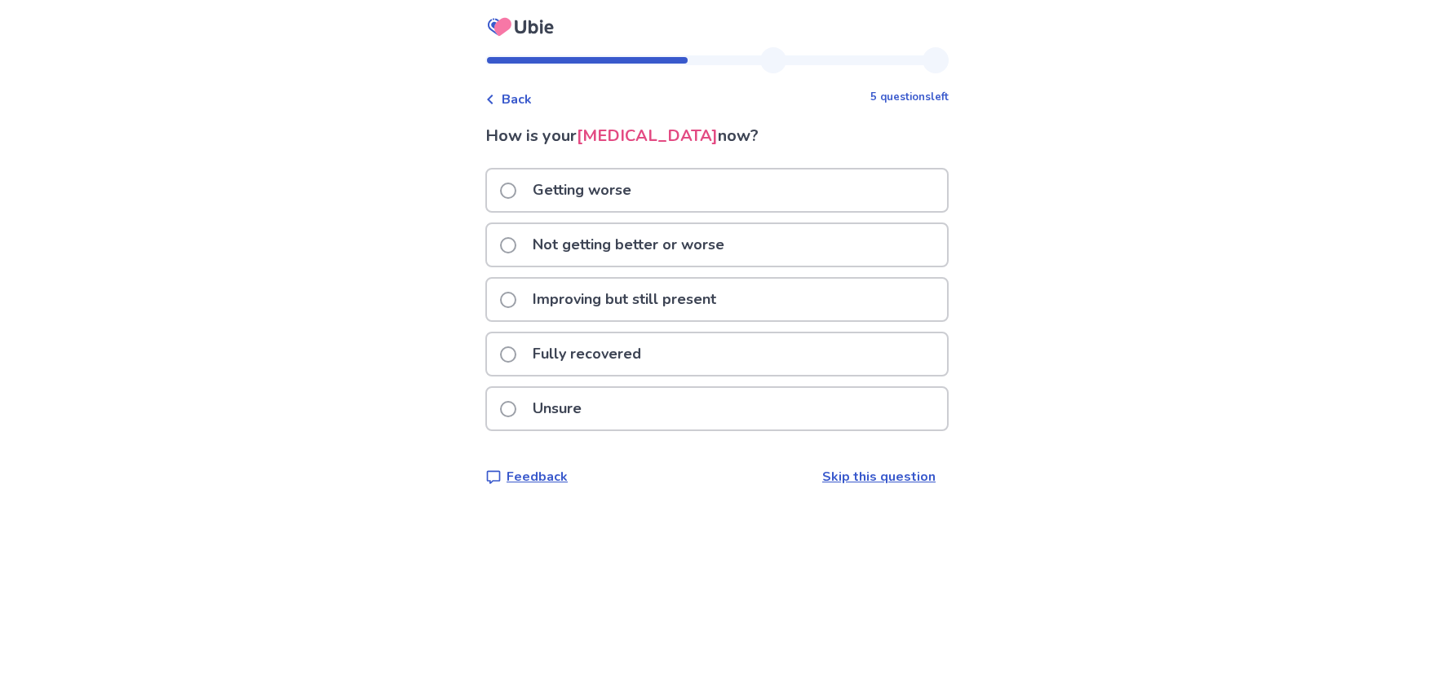
click at [510, 236] on label "Not getting better or worse" at bounding box center [617, 245] width 234 height 42
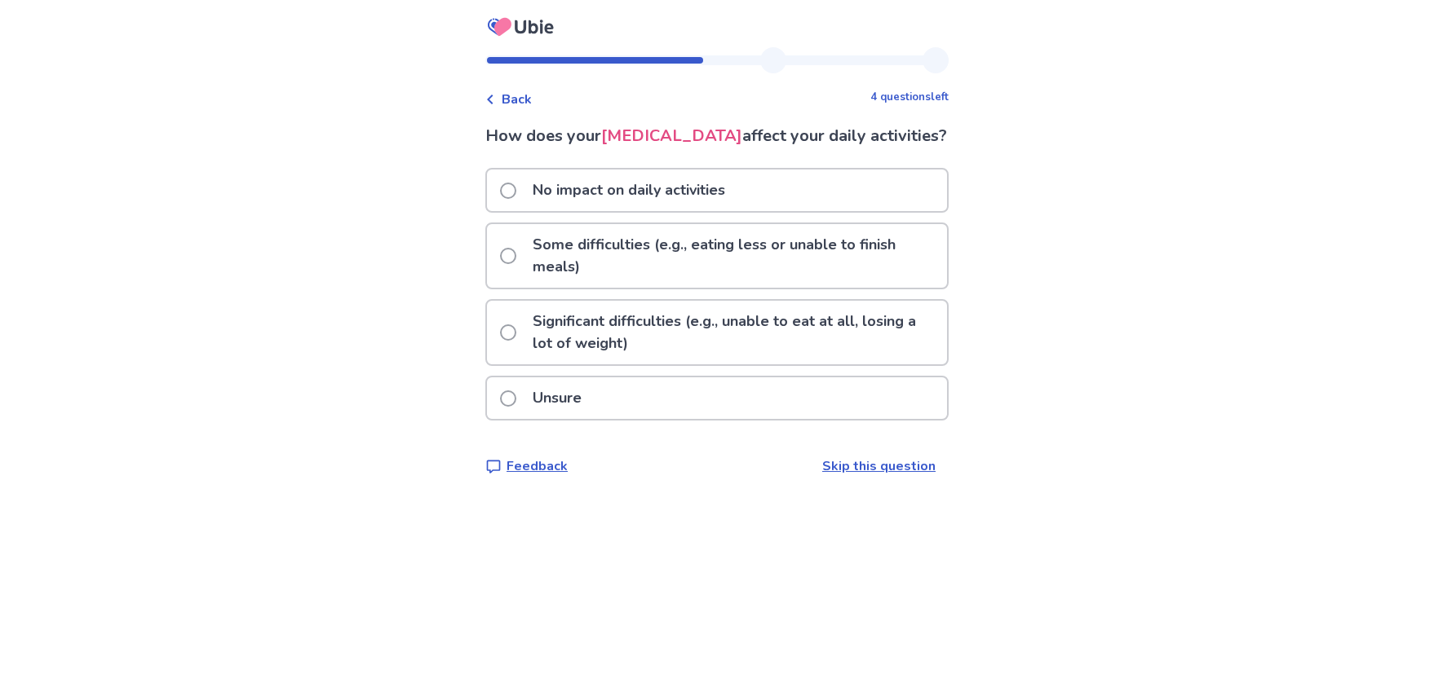
click at [518, 267] on label "Some difficulties (e.g., eating less or unable to finish meals)" at bounding box center [723, 256] width 447 height 64
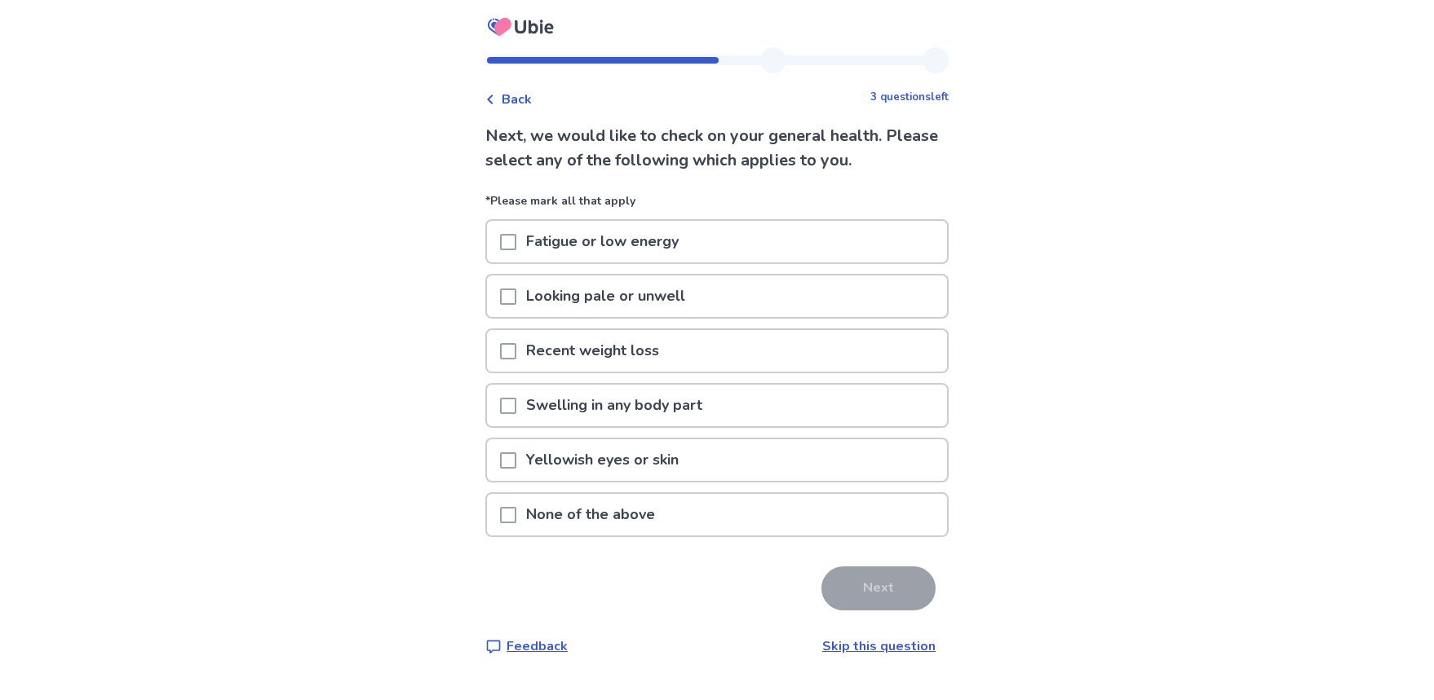
click at [515, 235] on span at bounding box center [508, 242] width 16 height 16
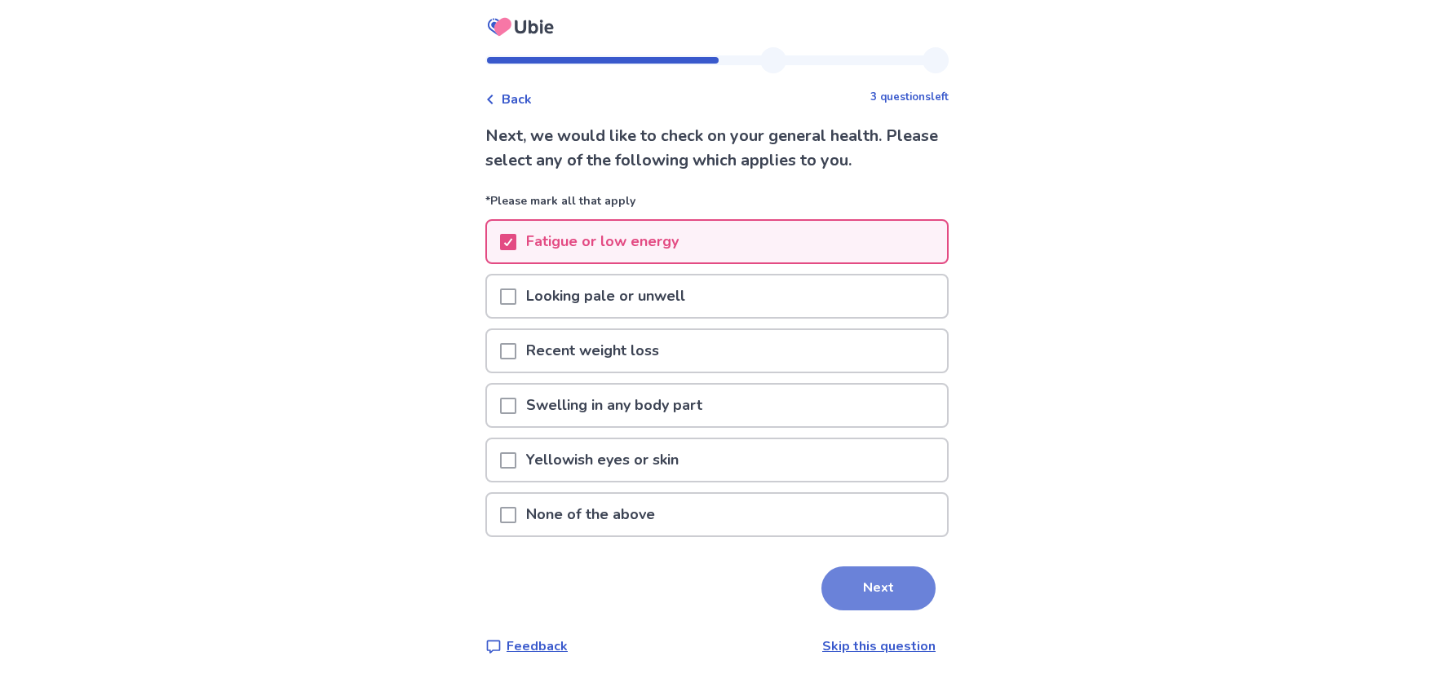
click at [864, 589] on button "Next" at bounding box center [878, 589] width 114 height 44
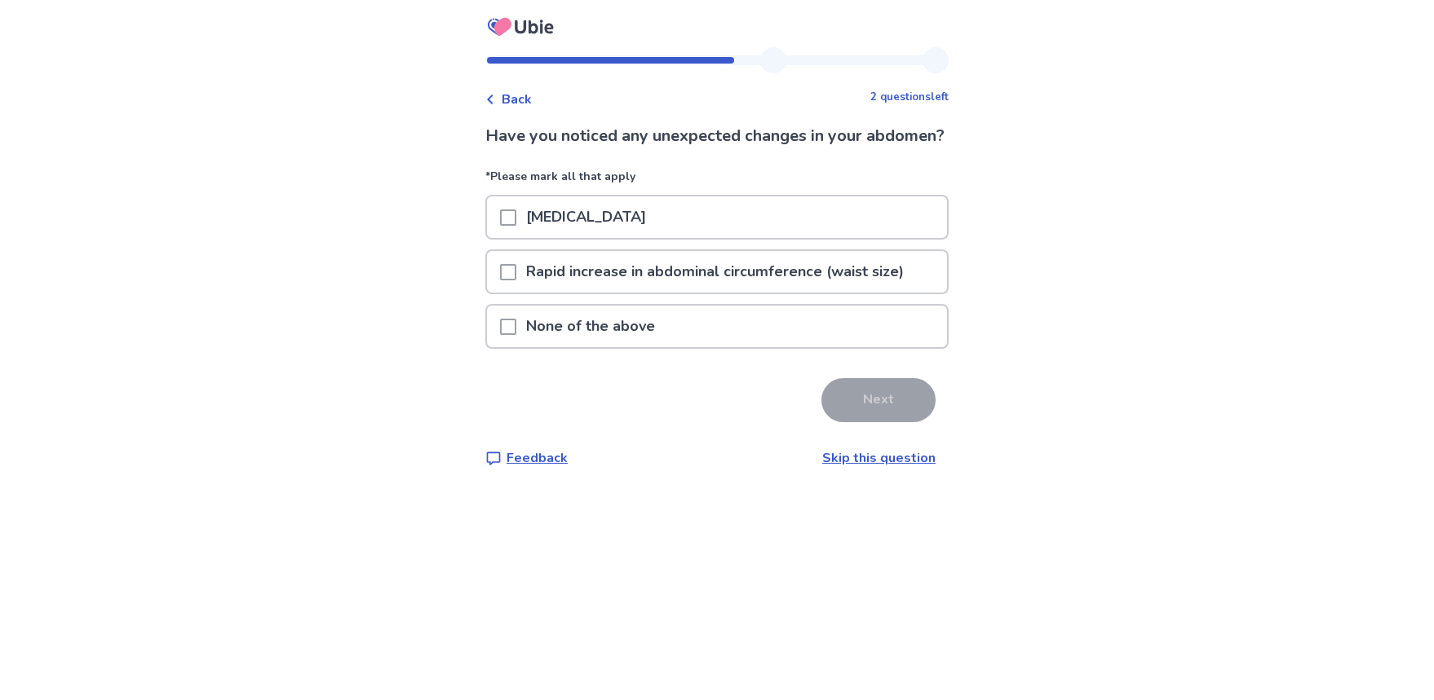
click at [642, 293] on p "Rapid increase in abdominal circumference (waist size)" at bounding box center [714, 272] width 397 height 42
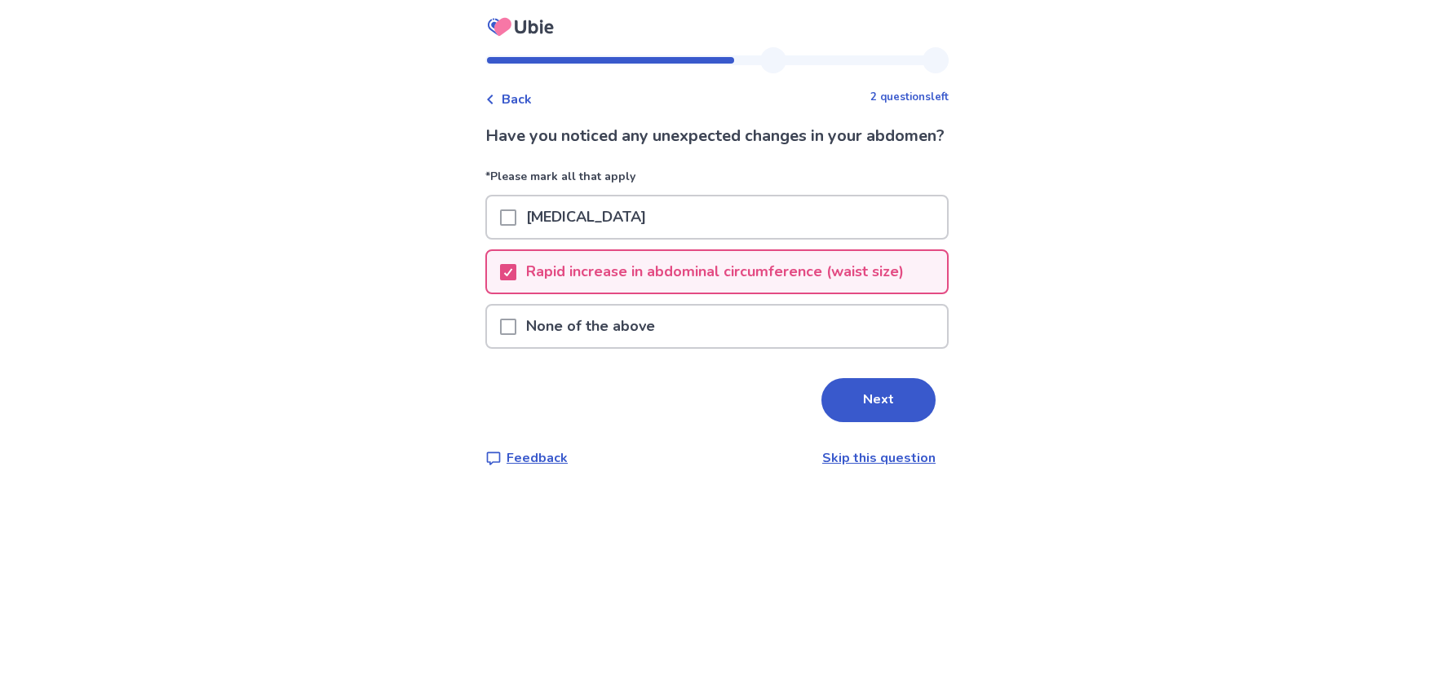
click at [834, 418] on button "Next" at bounding box center [878, 400] width 114 height 44
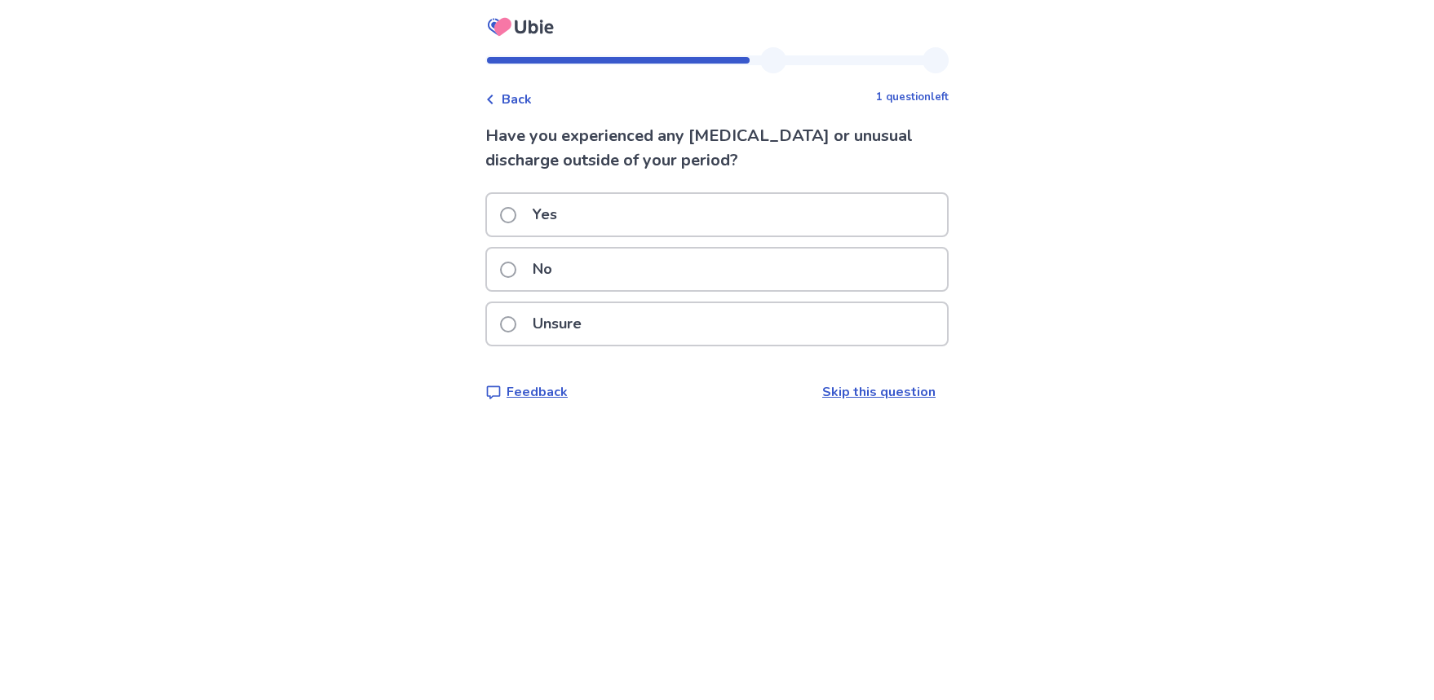
click at [511, 270] on span at bounding box center [508, 270] width 16 height 16
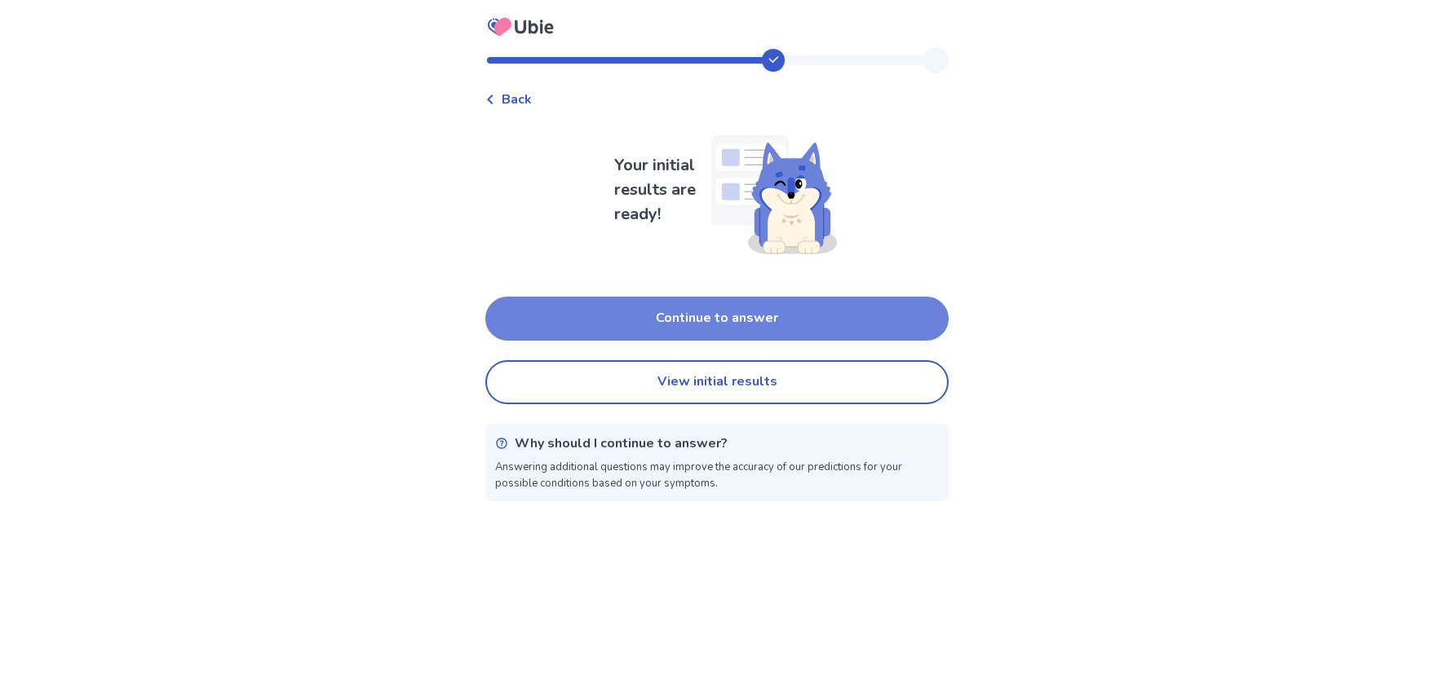
click at [749, 327] on button "Continue to answer" at bounding box center [716, 319] width 463 height 44
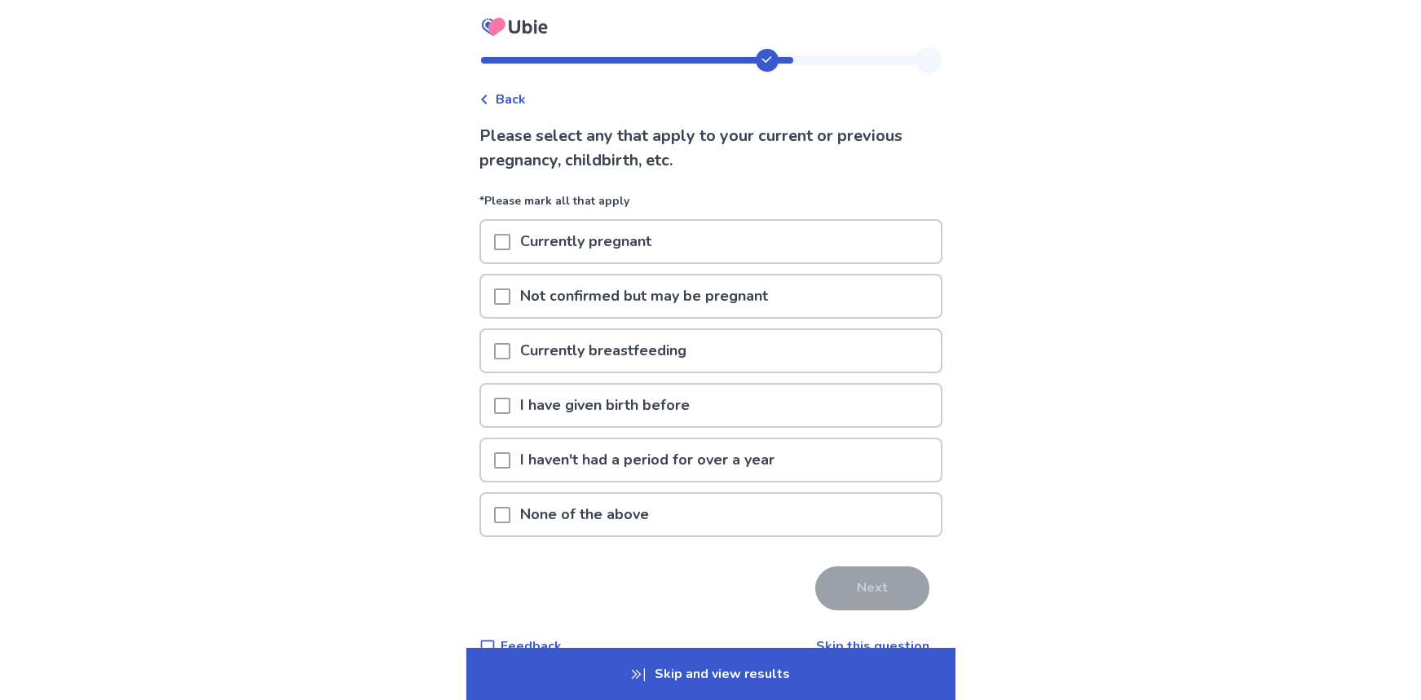
click at [510, 510] on span at bounding box center [502, 515] width 16 height 16
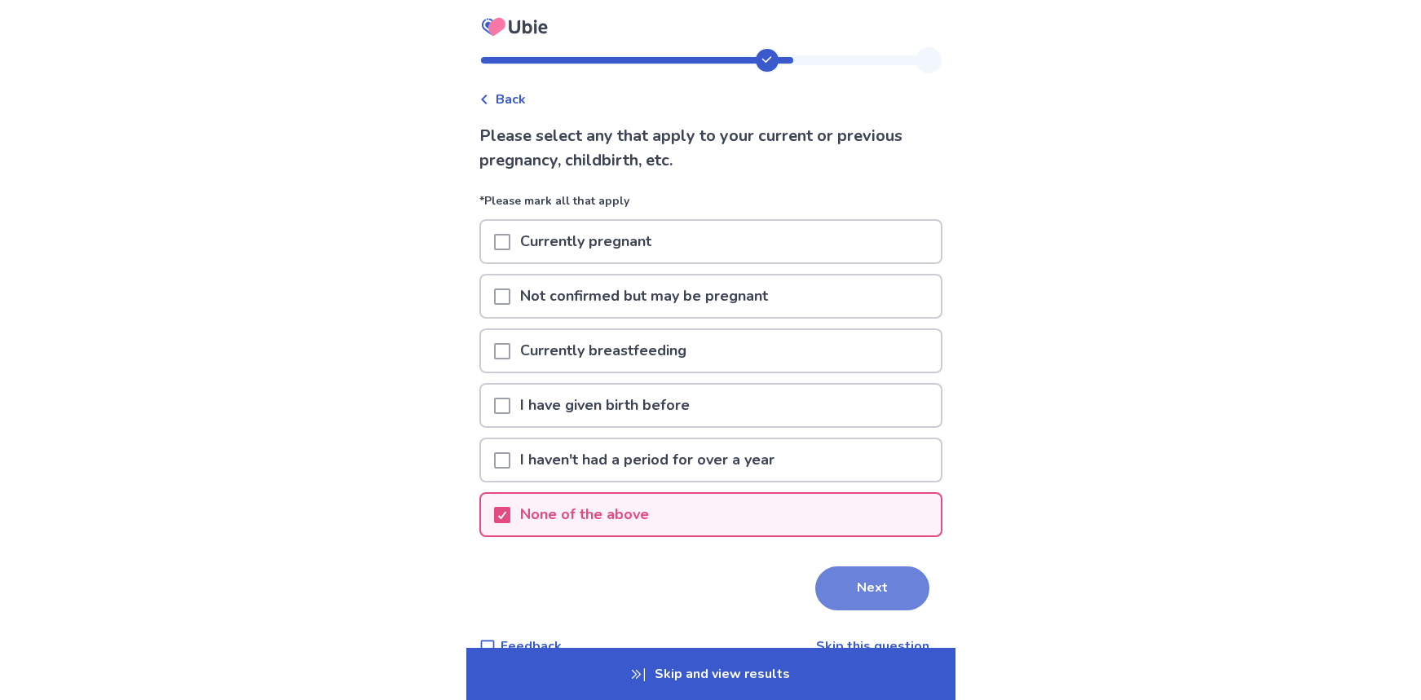
click at [852, 590] on button "Next" at bounding box center [872, 589] width 114 height 44
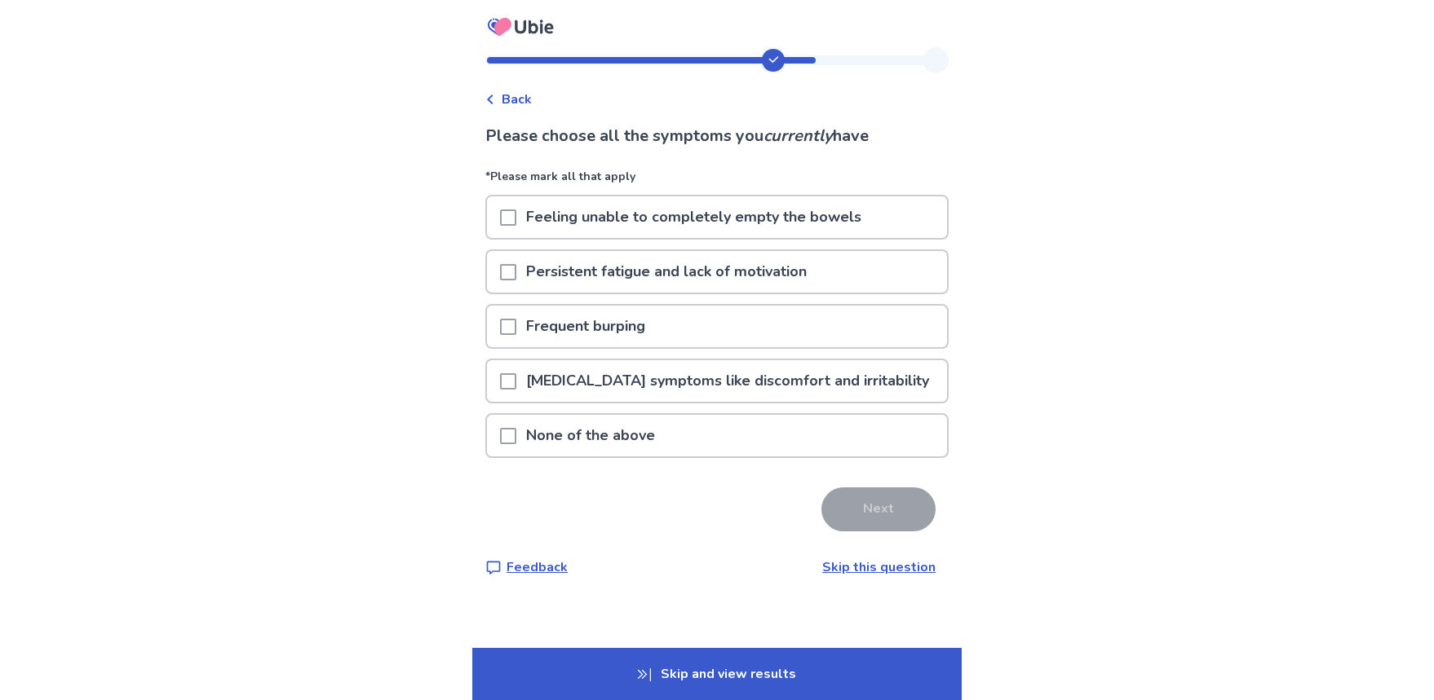
click at [512, 219] on span at bounding box center [508, 218] width 16 height 16
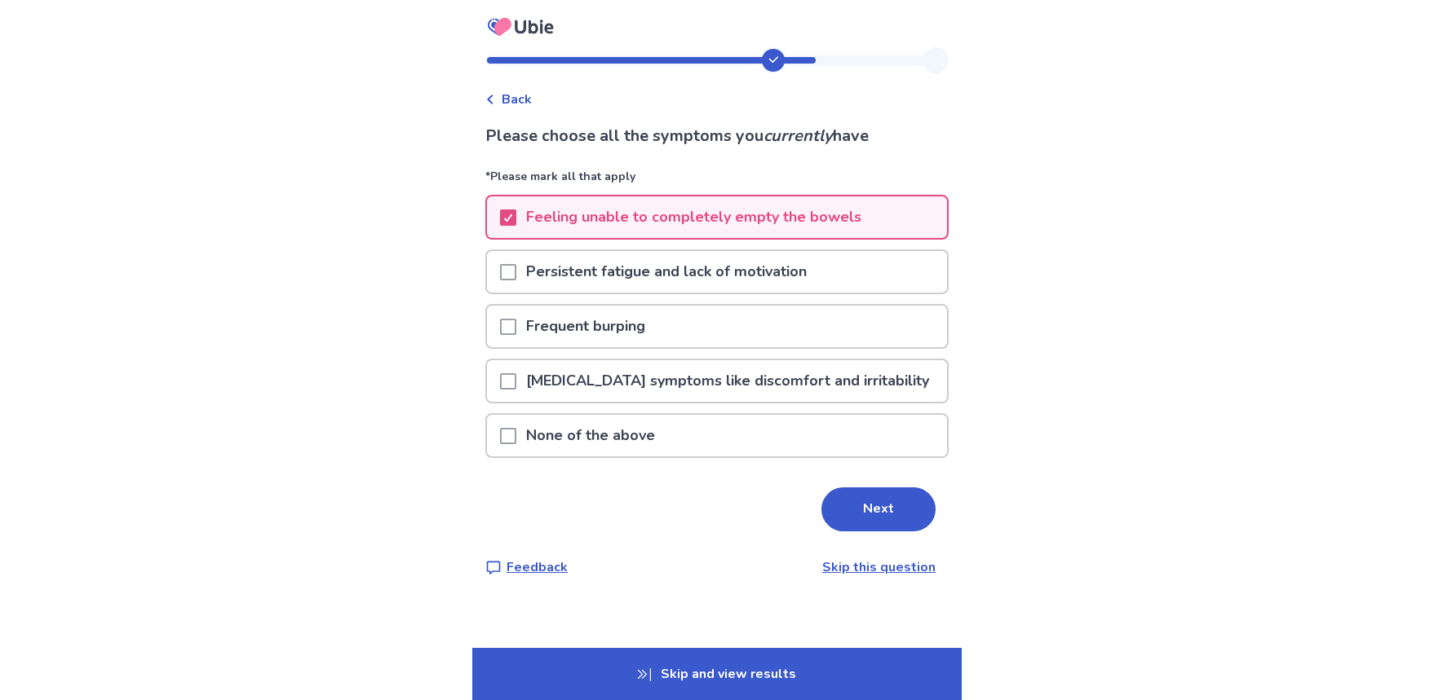
click at [516, 276] on span at bounding box center [508, 272] width 16 height 16
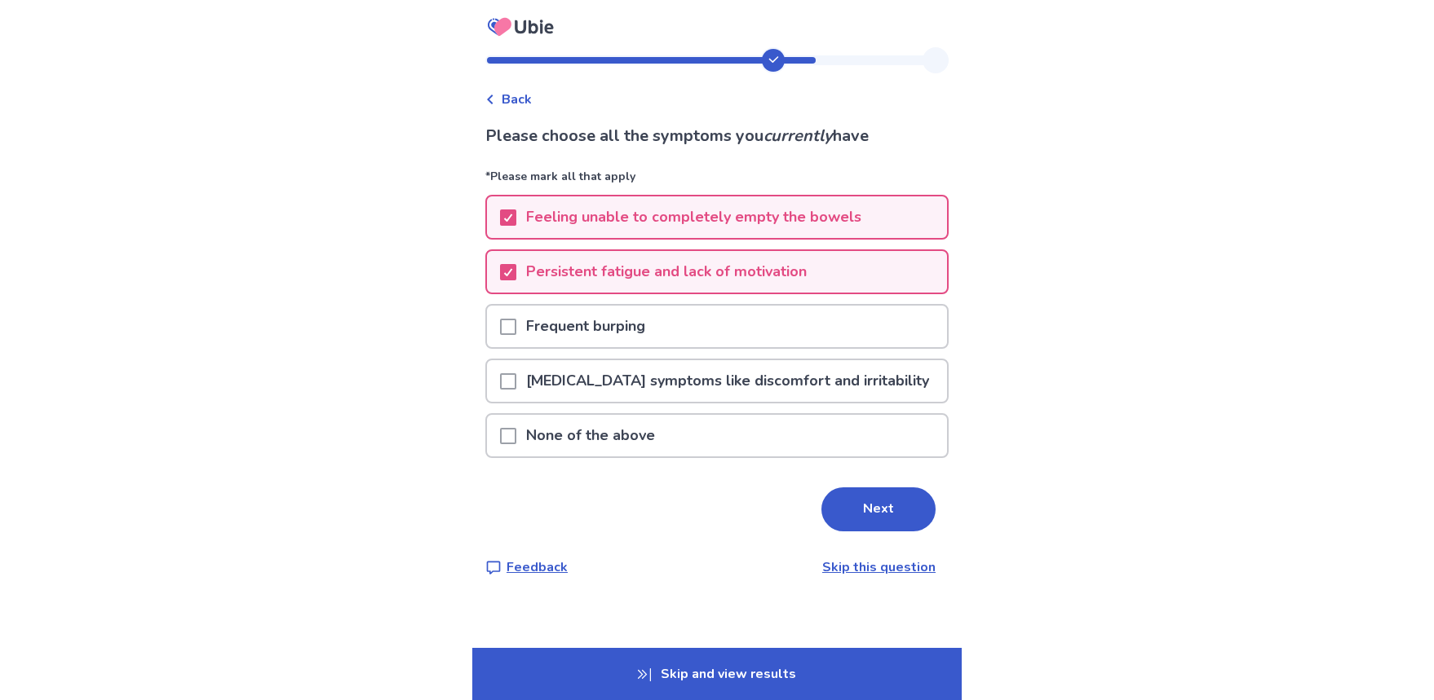
click at [741, 381] on p "[MEDICAL_DATA] symptoms like discomfort and irritability" at bounding box center [727, 381] width 422 height 42
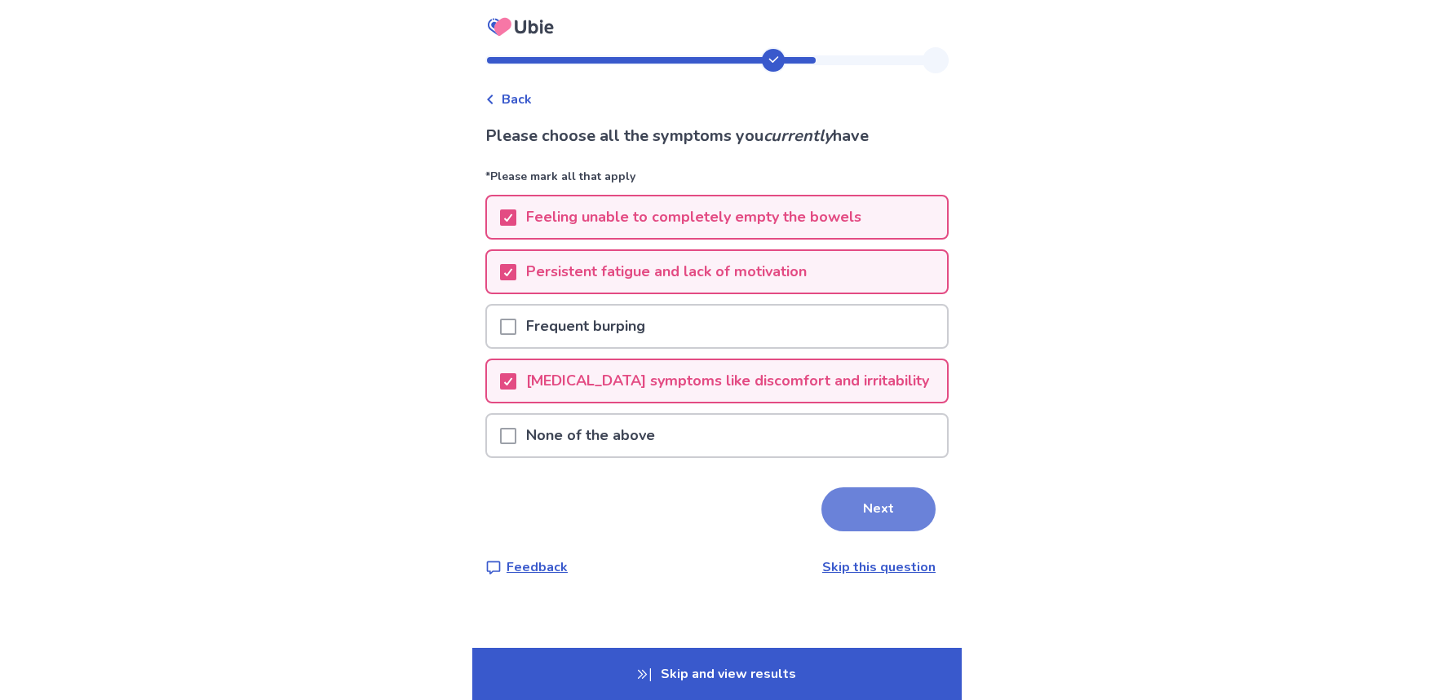
click at [888, 502] on button "Next" at bounding box center [878, 510] width 114 height 44
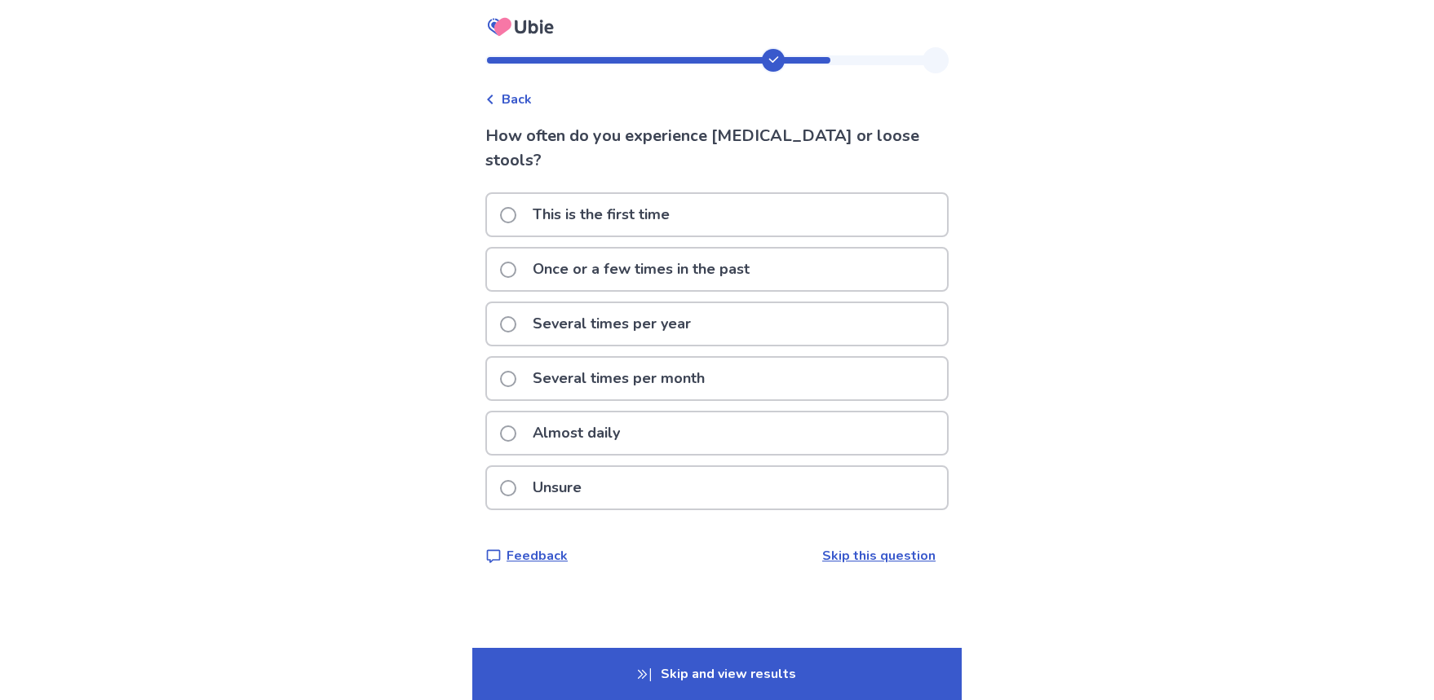
click at [514, 426] on span at bounding box center [508, 434] width 16 height 16
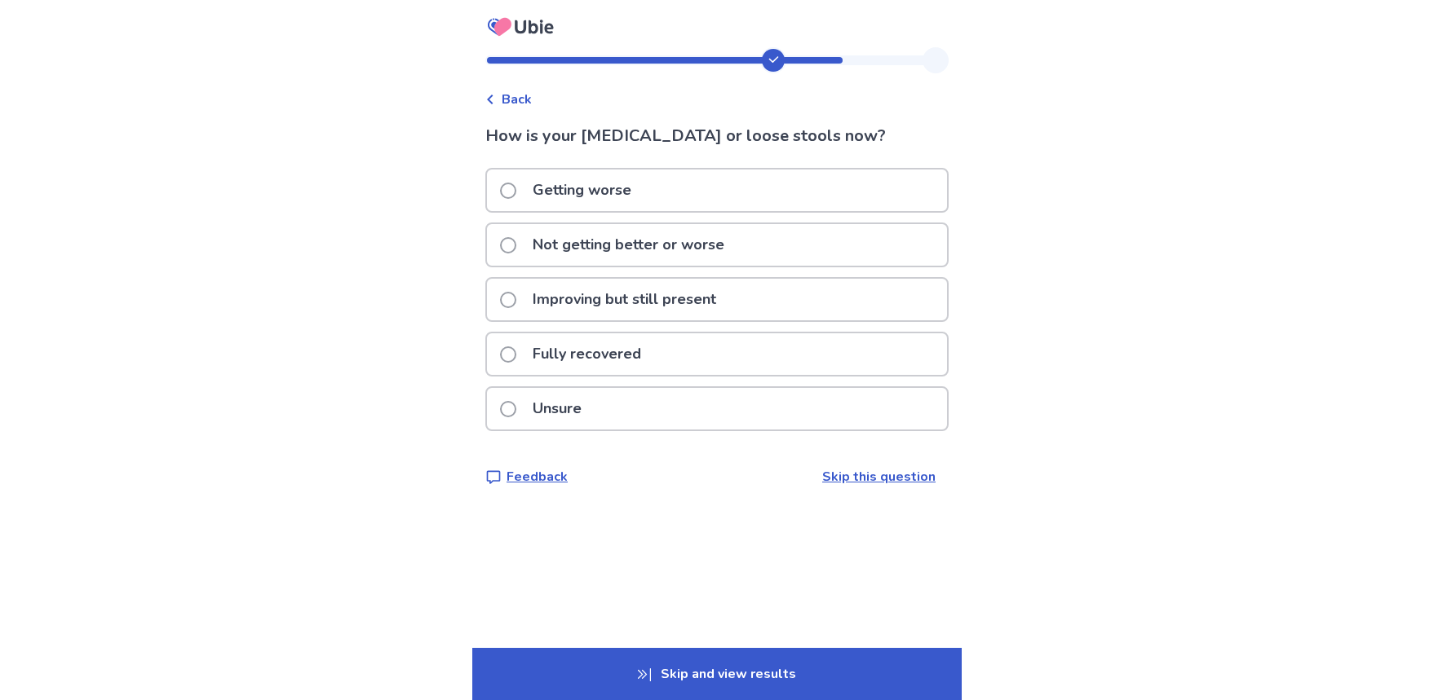
click at [516, 239] on span at bounding box center [508, 245] width 16 height 16
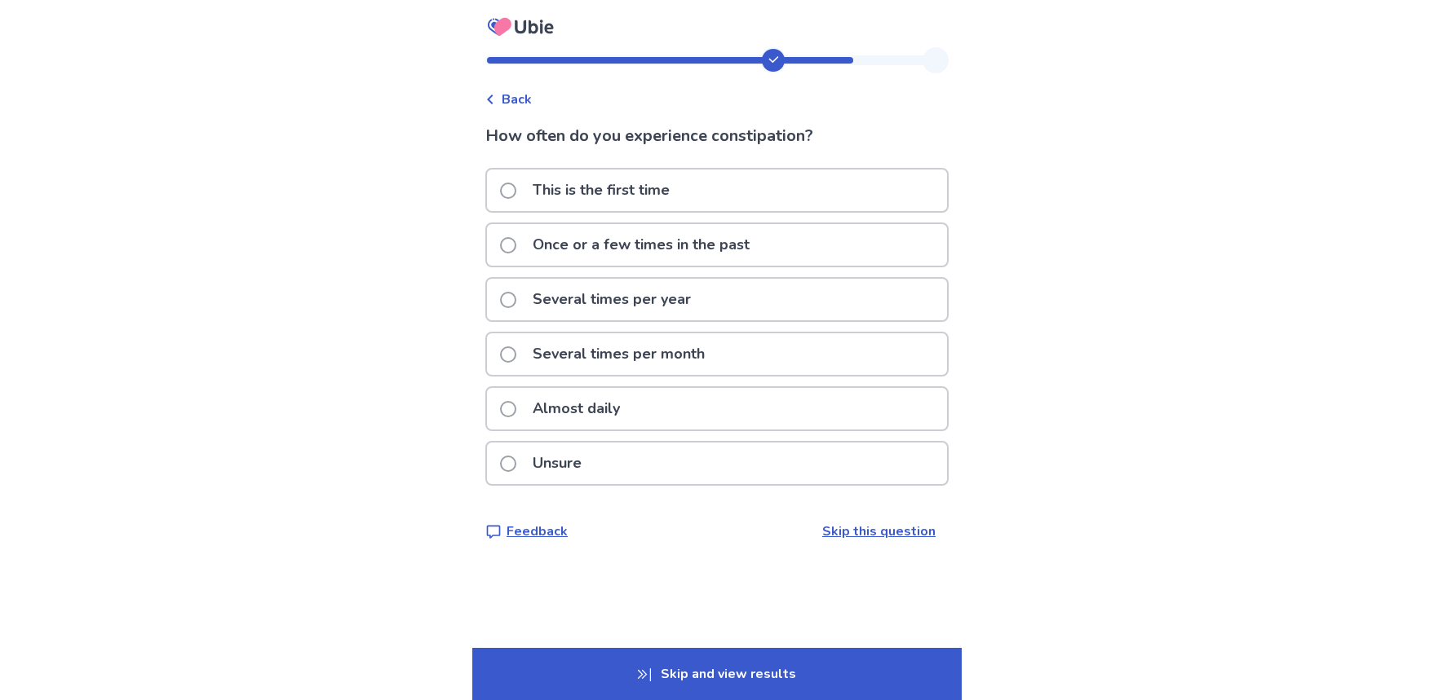
click at [515, 355] on span at bounding box center [508, 355] width 16 height 16
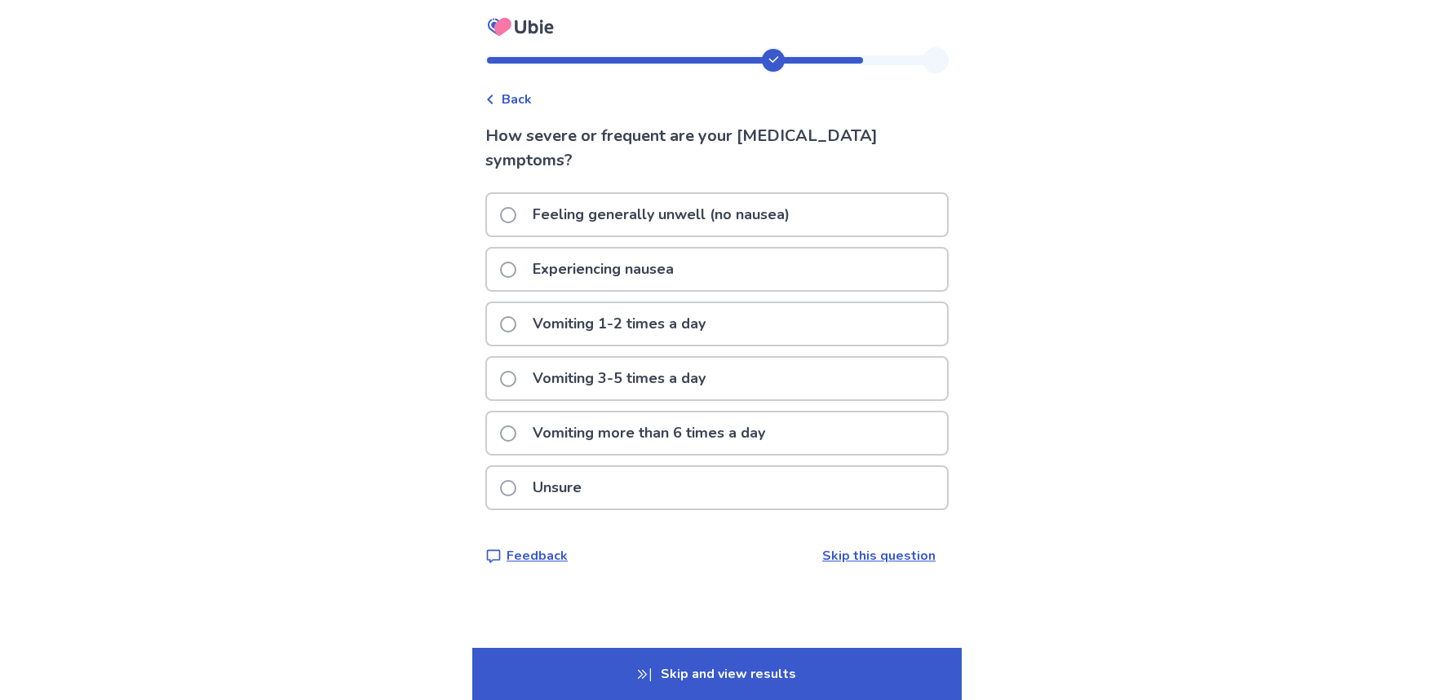
click at [516, 265] on span at bounding box center [508, 270] width 16 height 16
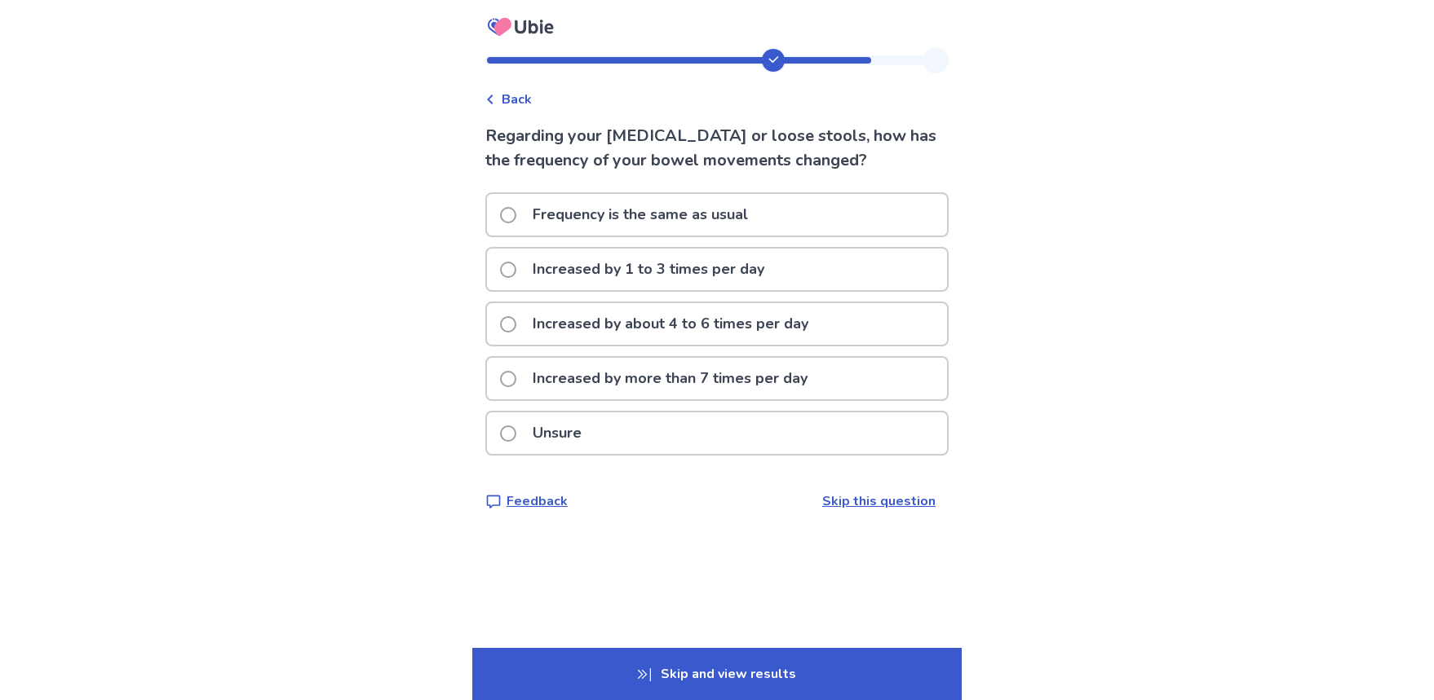
click at [515, 264] on span at bounding box center [508, 270] width 16 height 16
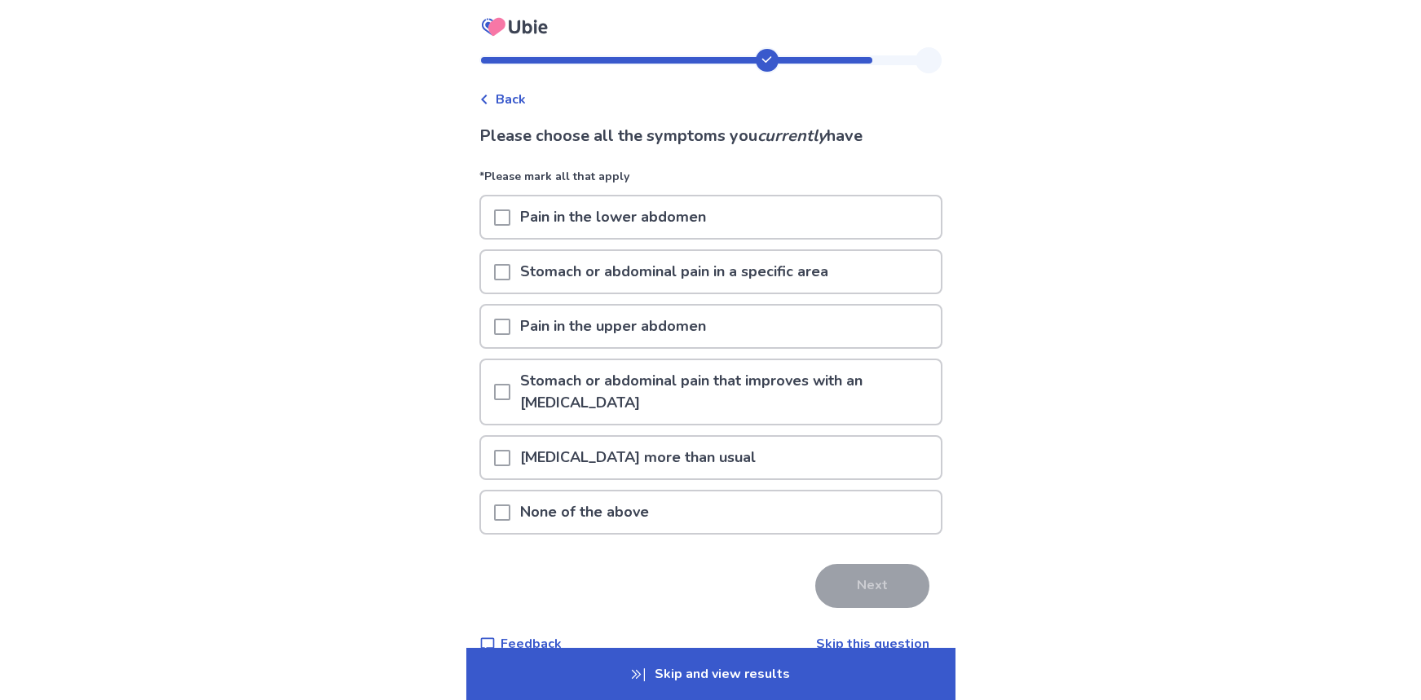
click at [510, 450] on span at bounding box center [502, 458] width 16 height 16
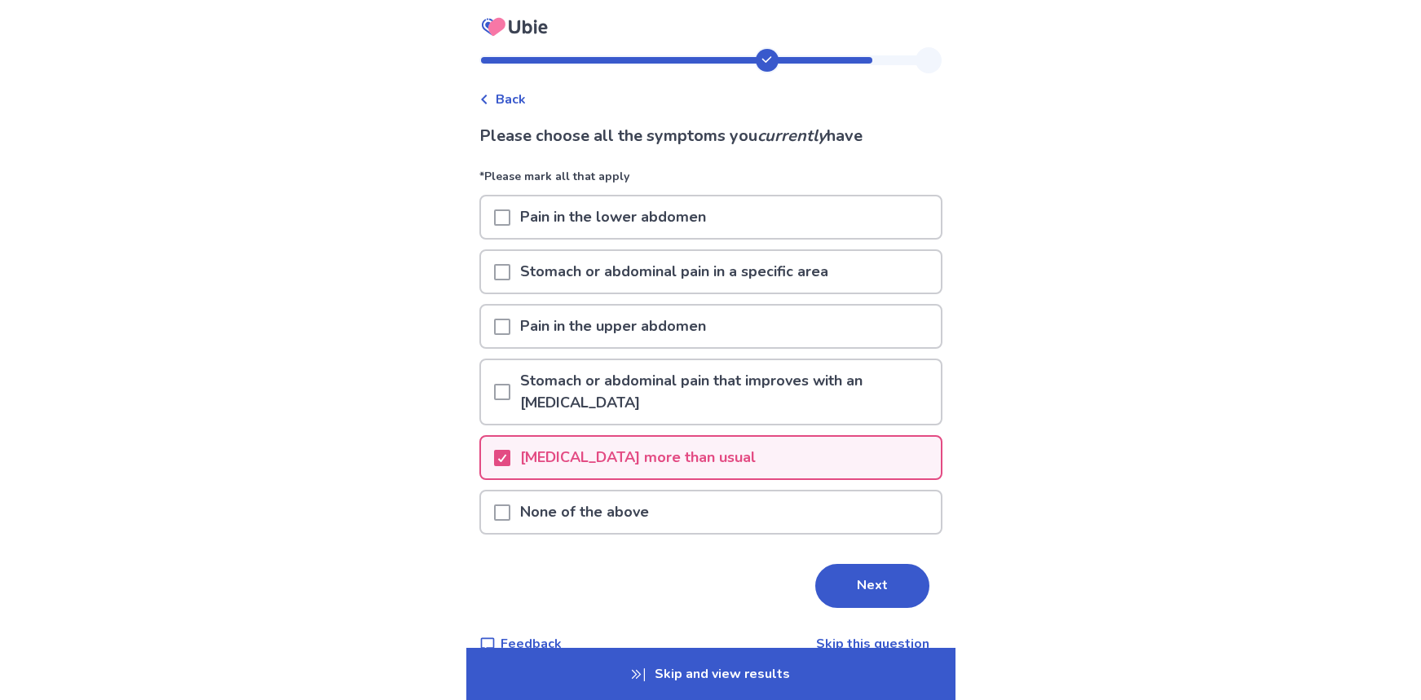
click at [507, 270] on span at bounding box center [502, 272] width 16 height 16
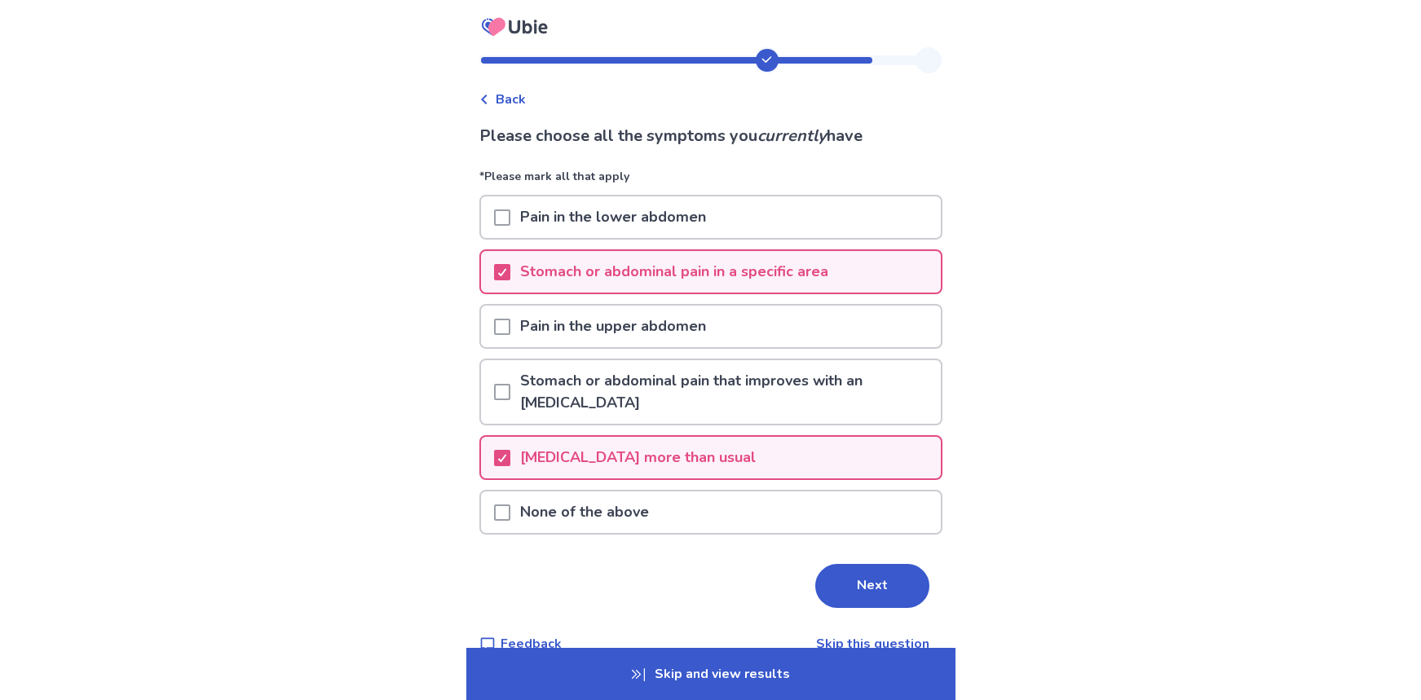
click at [507, 222] on span at bounding box center [502, 218] width 16 height 16
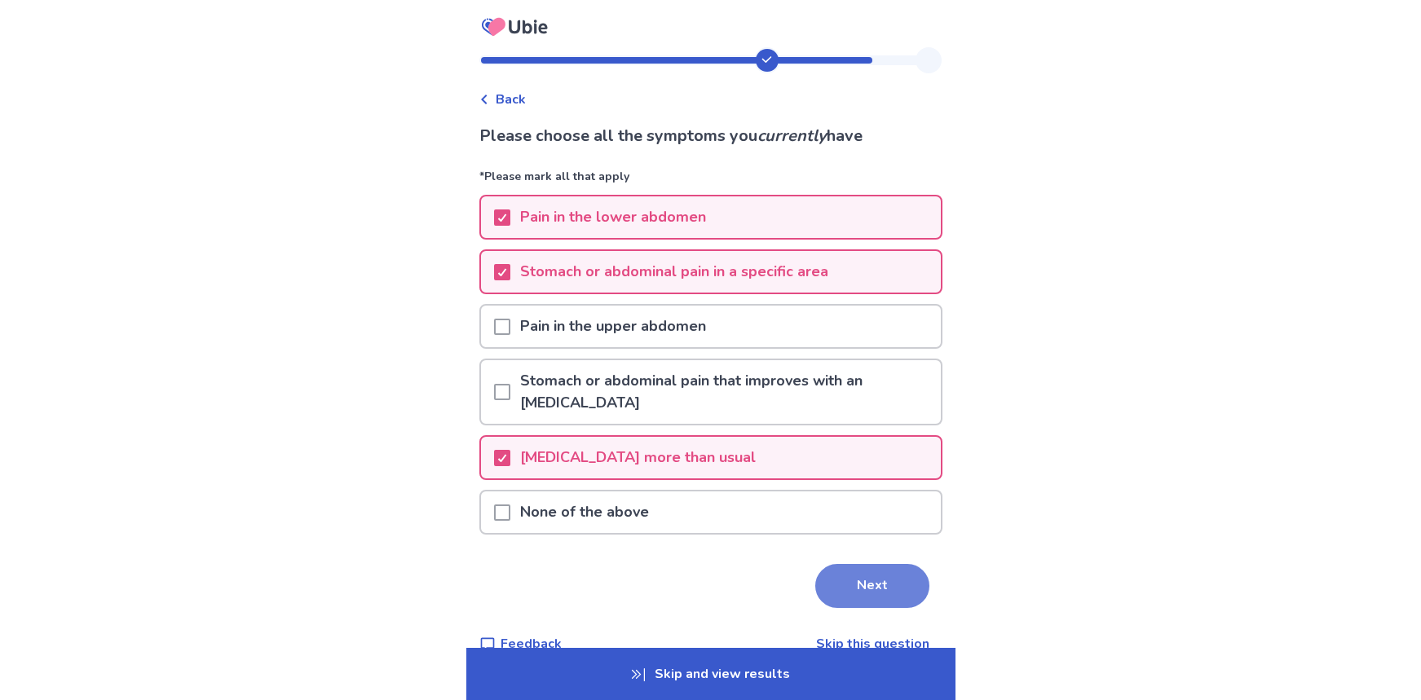
click at [853, 564] on button "Next" at bounding box center [872, 586] width 114 height 44
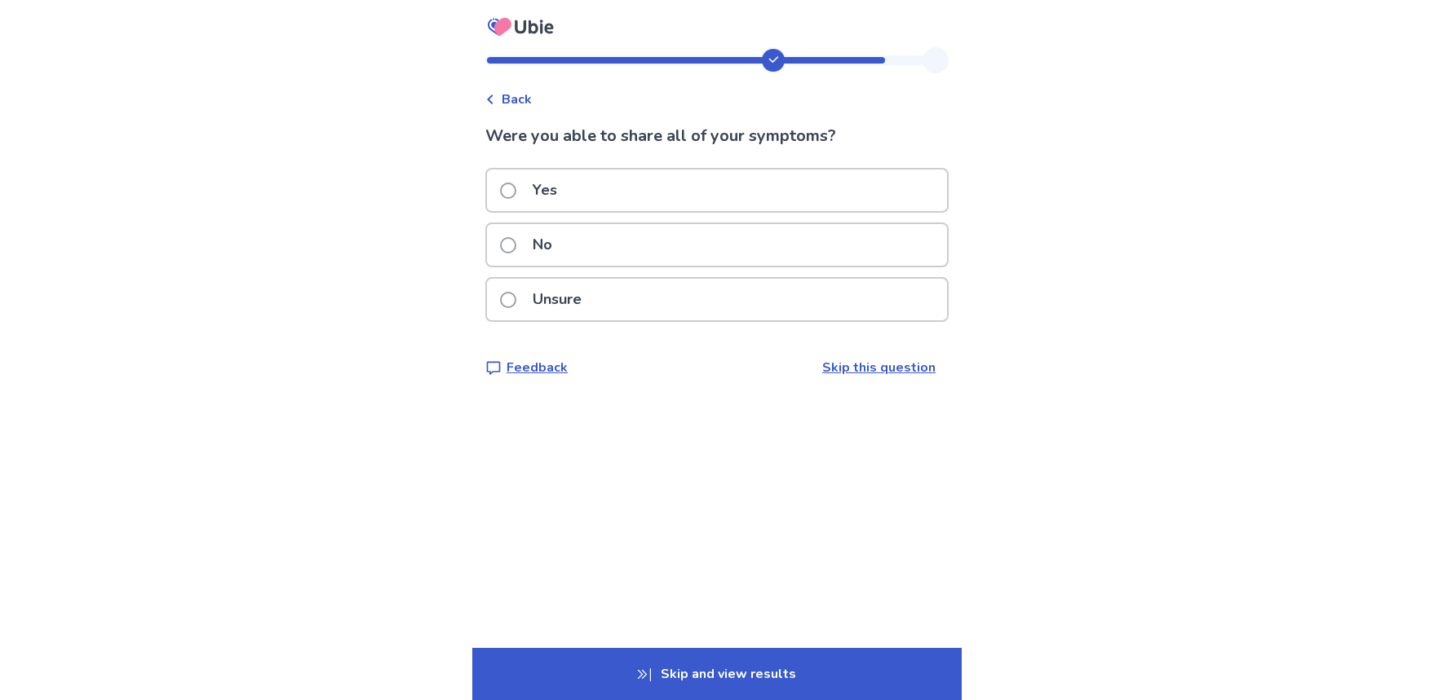
click at [516, 192] on span at bounding box center [508, 191] width 16 height 16
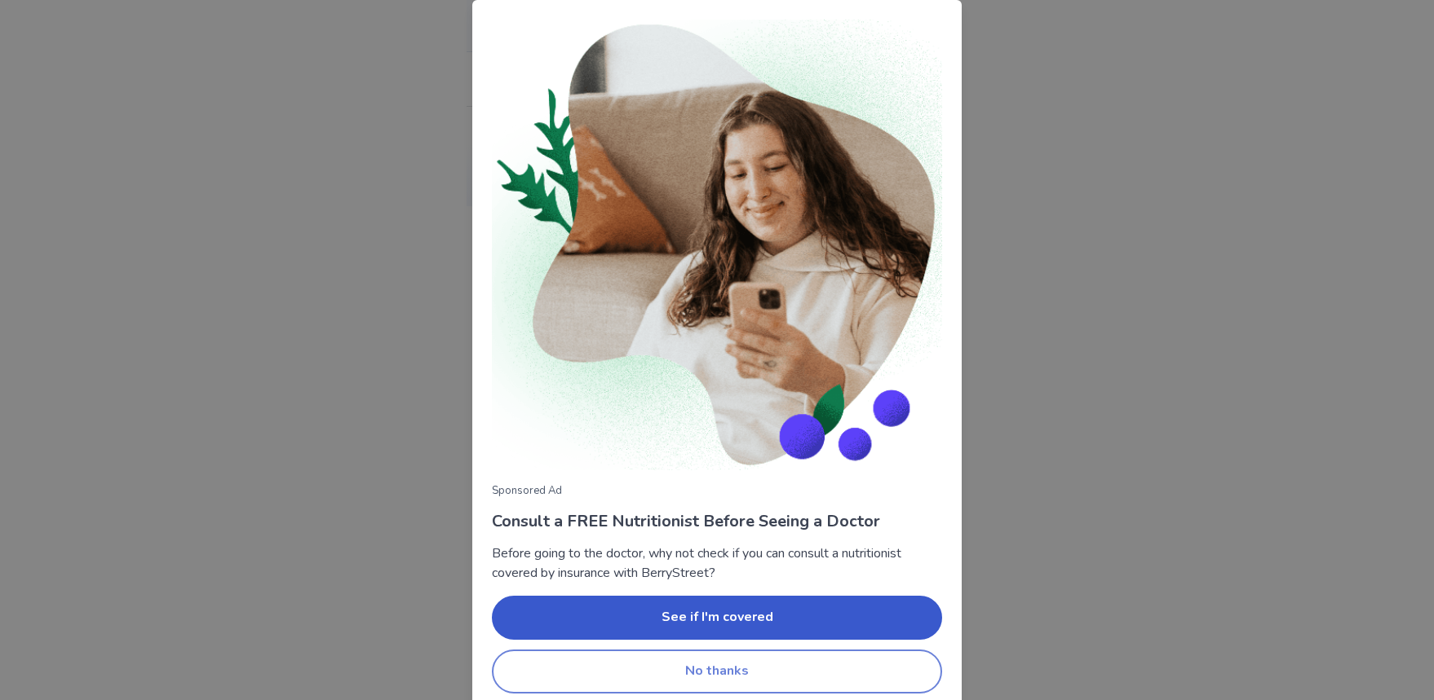
click at [714, 674] on button "No thanks" at bounding box center [717, 672] width 450 height 44
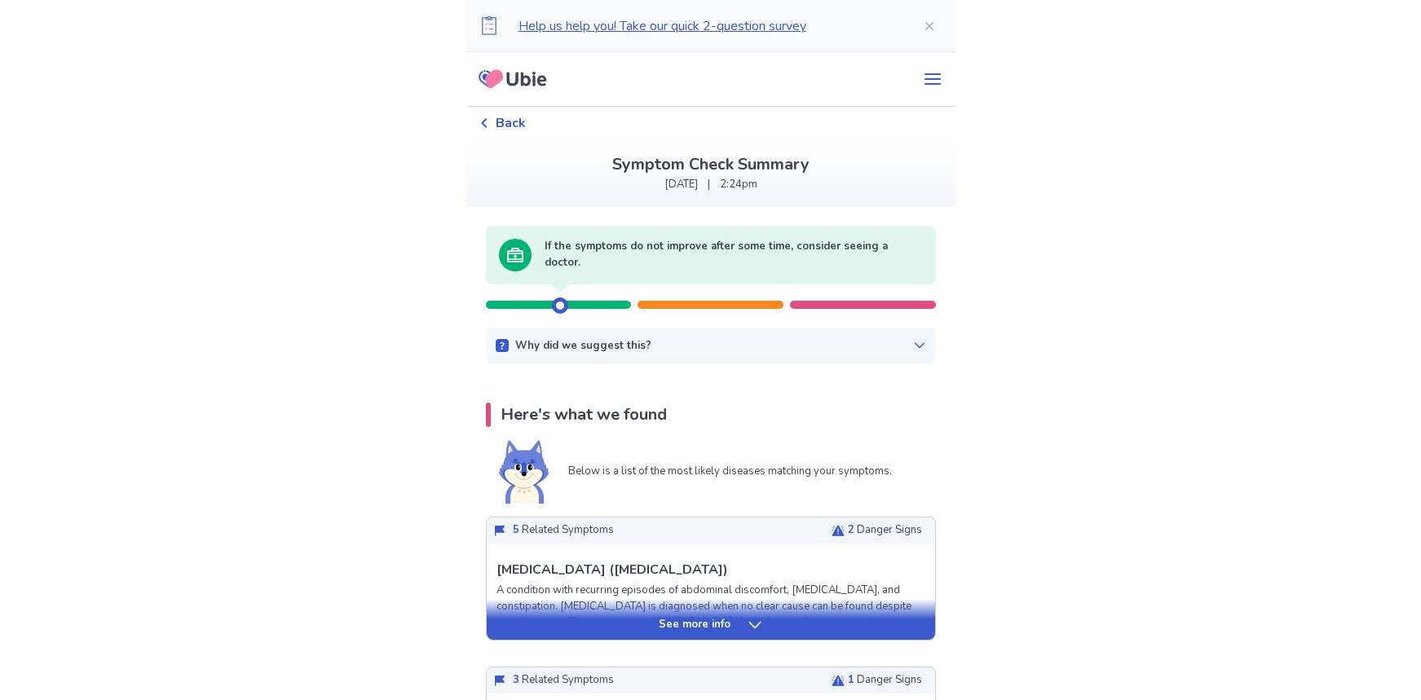
click at [565, 304] on div at bounding box center [560, 306] width 16 height 16
click at [708, 302] on div at bounding box center [711, 305] width 146 height 8
click at [930, 304] on div "If the symptoms do not improve after some time, consider seeing a doctor. Why d…" at bounding box center [710, 295] width 489 height 139
click at [914, 344] on icon at bounding box center [919, 346] width 10 height 6
